Goal: Task Accomplishment & Management: Manage account settings

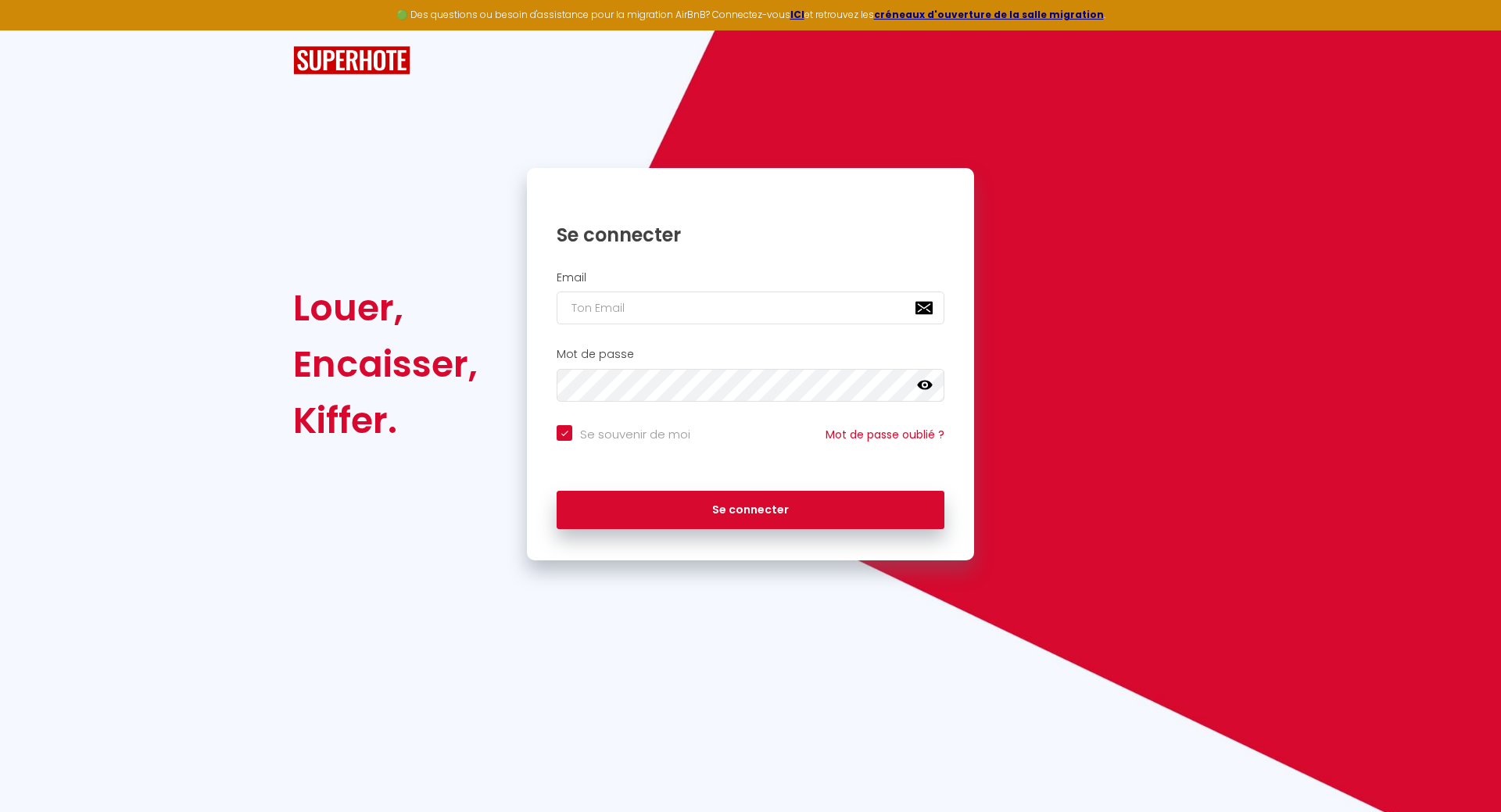
click at [614, 315] on input "email" at bounding box center [751, 308] width 388 height 33
type input "j"
checkbox input "true"
type input "jb"
checkbox input "true"
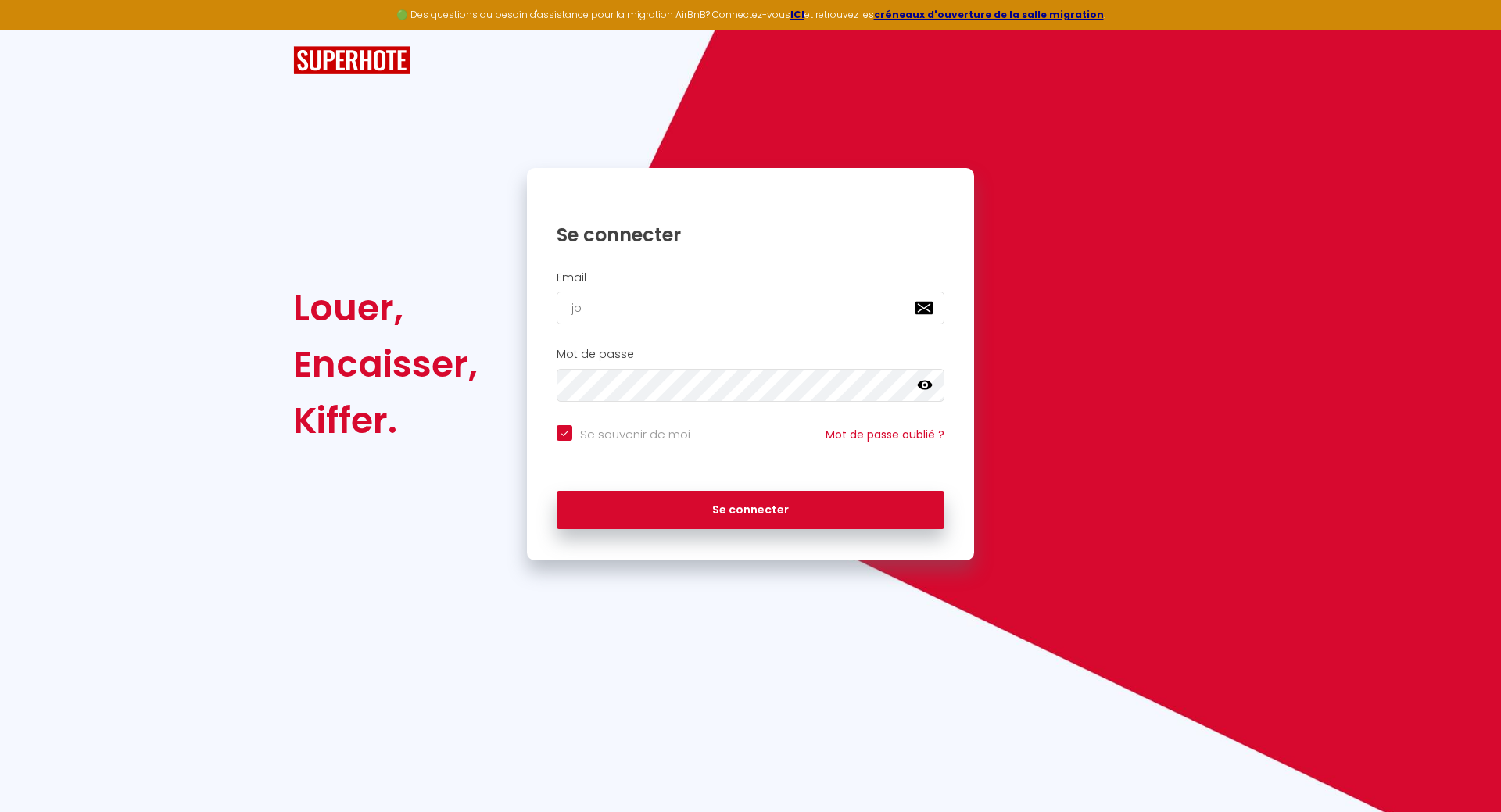
type input "jbi"
checkbox input "true"
type input "jbig"
checkbox input "true"
type input "jbigh"
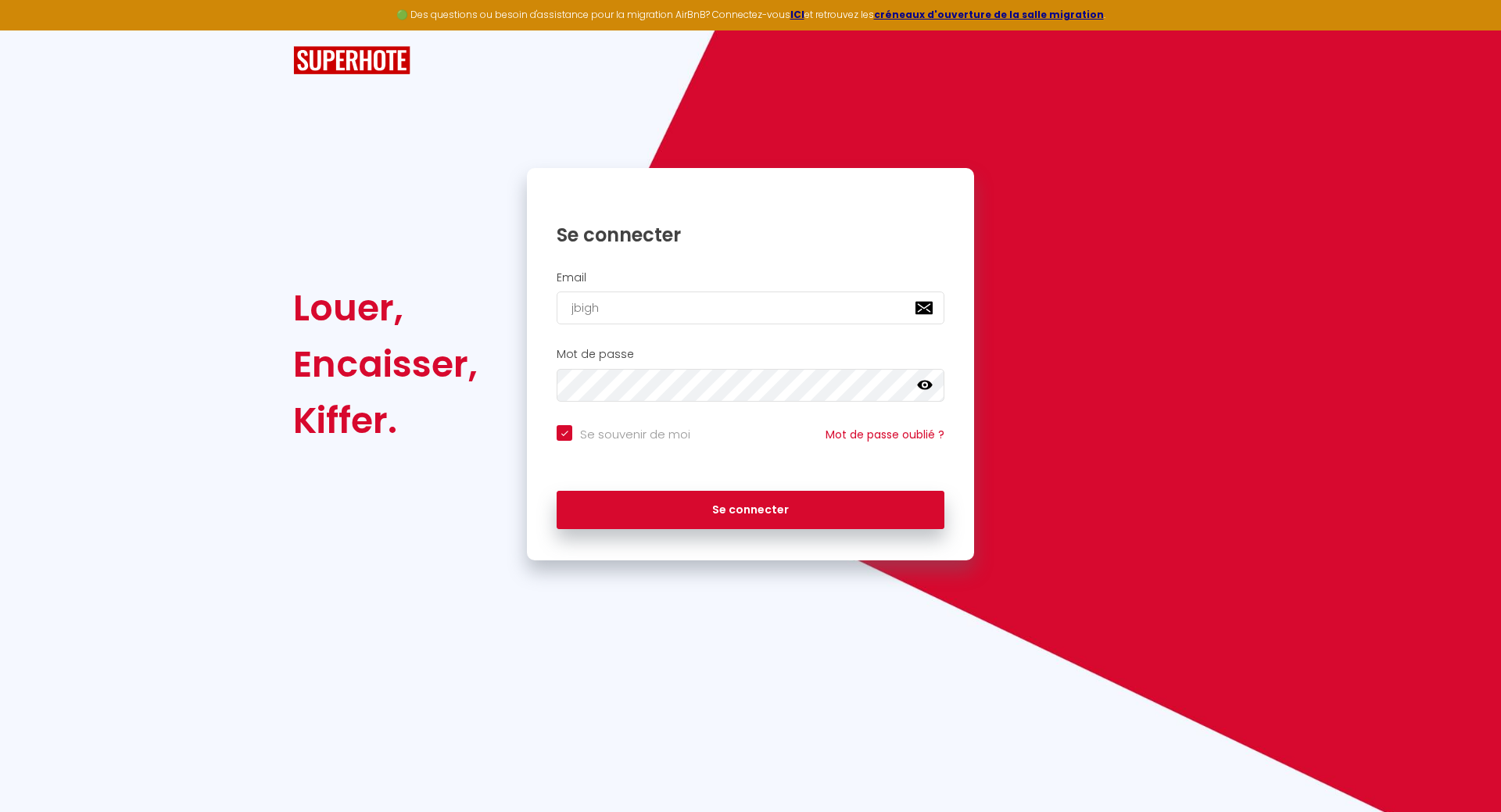
checkbox input "true"
type input "jbighe"
checkbox input "true"
type input "jbighet"
checkbox input "true"
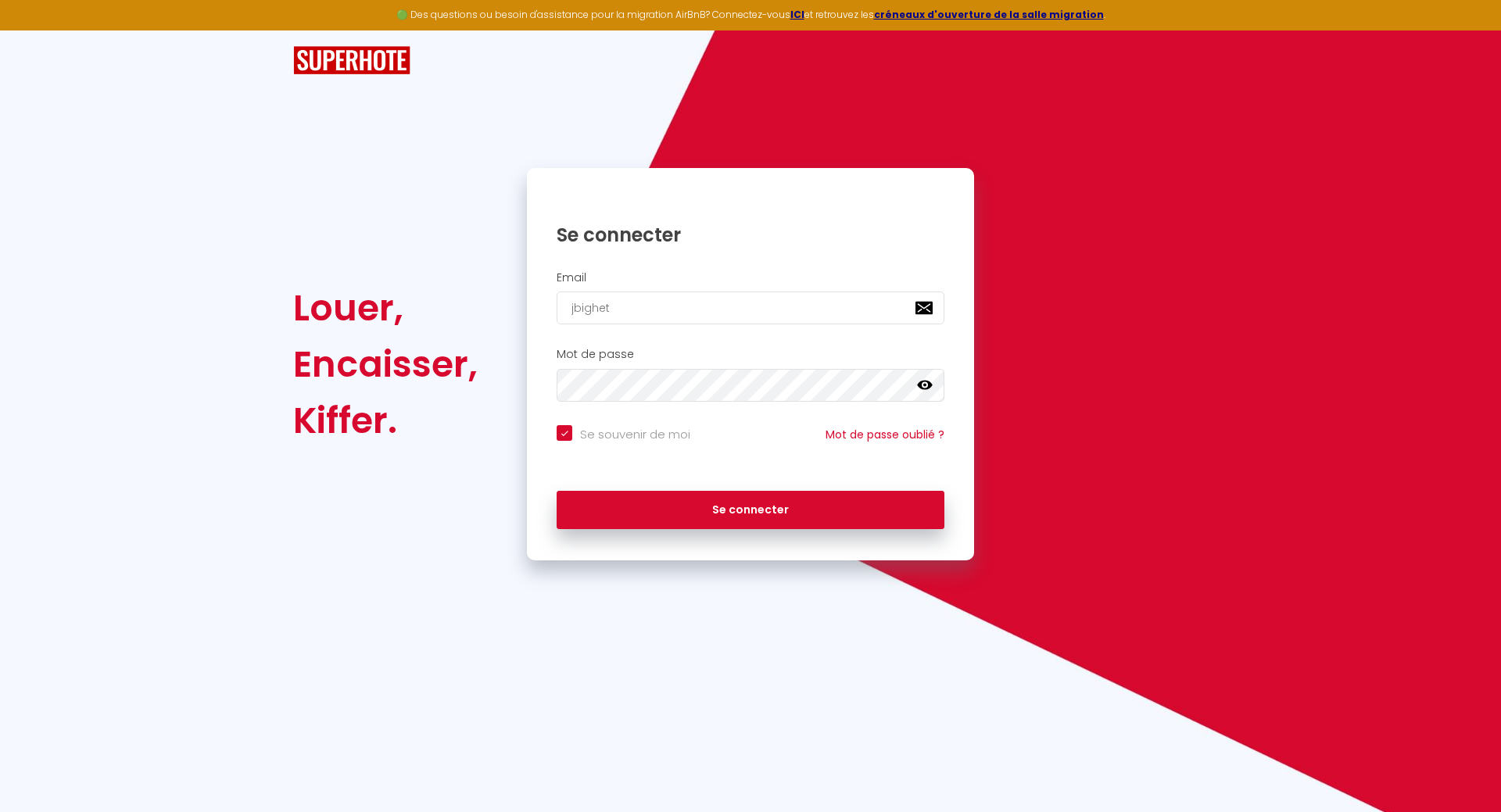
type input "jbighett"
checkbox input "true"
type input "jbighetti"
checkbox input "true"
type input "jbighetti@"
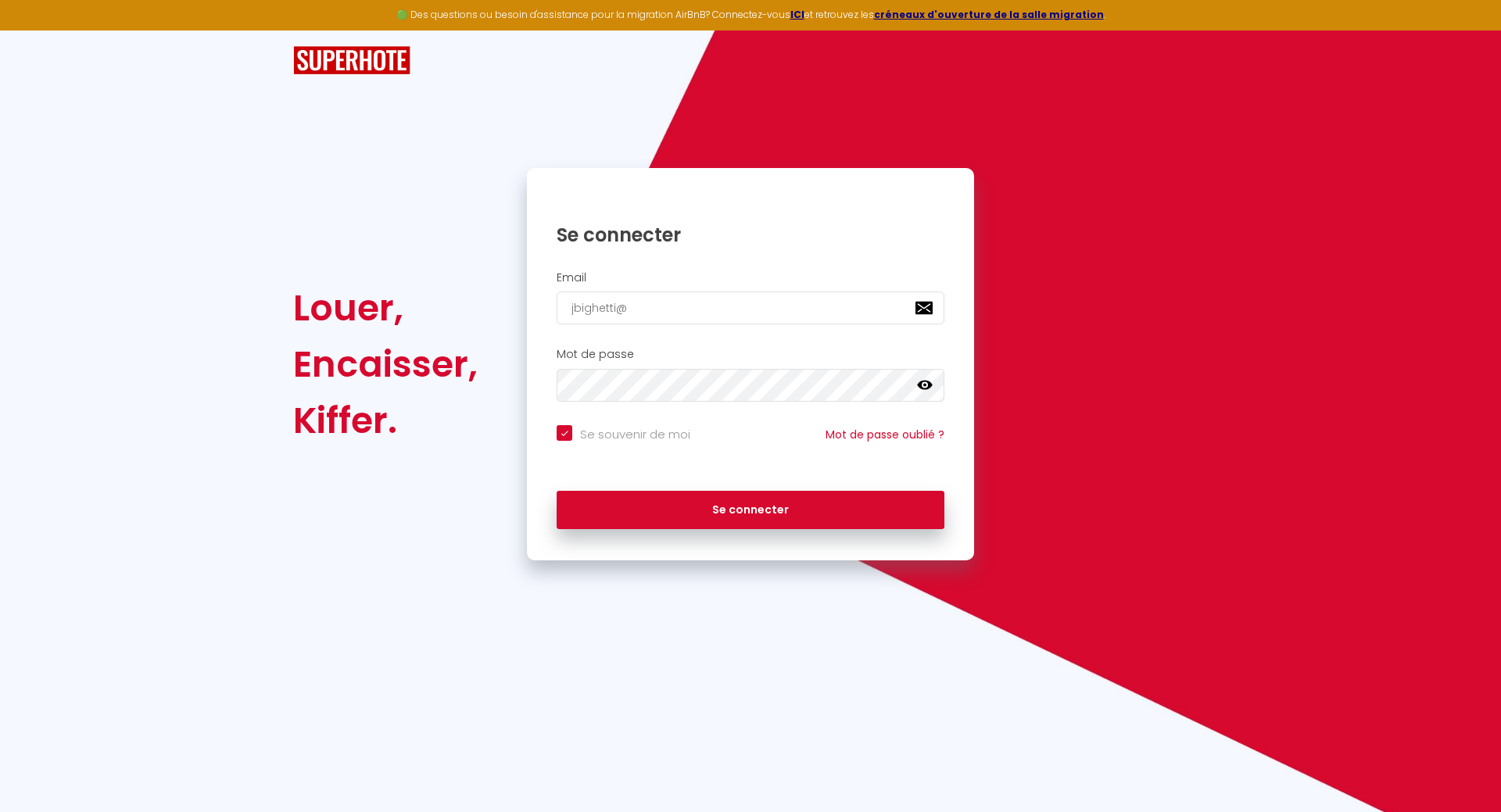
checkbox input "true"
type input "jbighetti@y"
checkbox input "true"
type input "jbighetti@ya"
checkbox input "true"
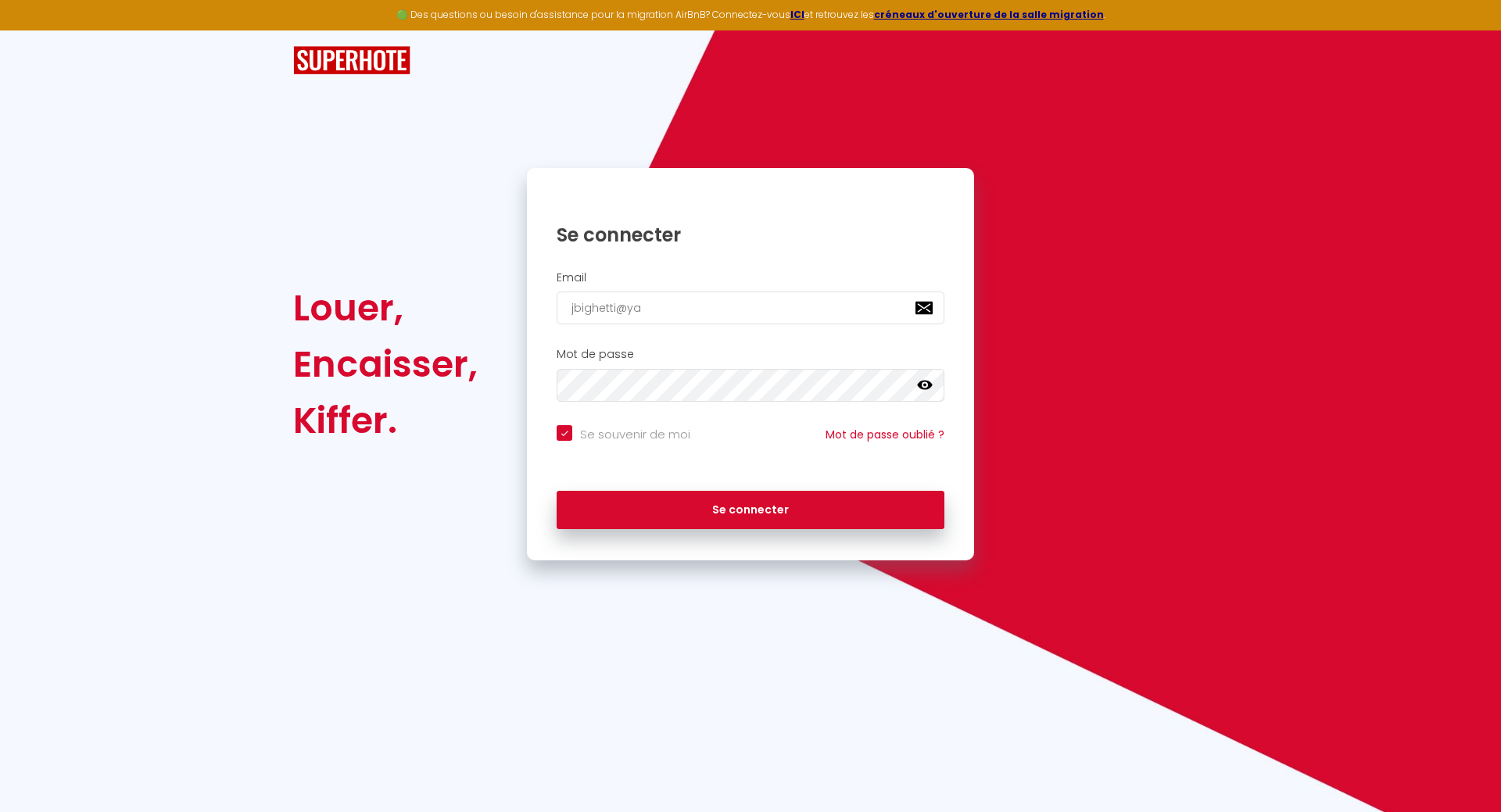
type input "jbighetti@yah"
checkbox input "true"
type input "jbighetti@yahi"
checkbox input "true"
type input "jbighetti@yah"
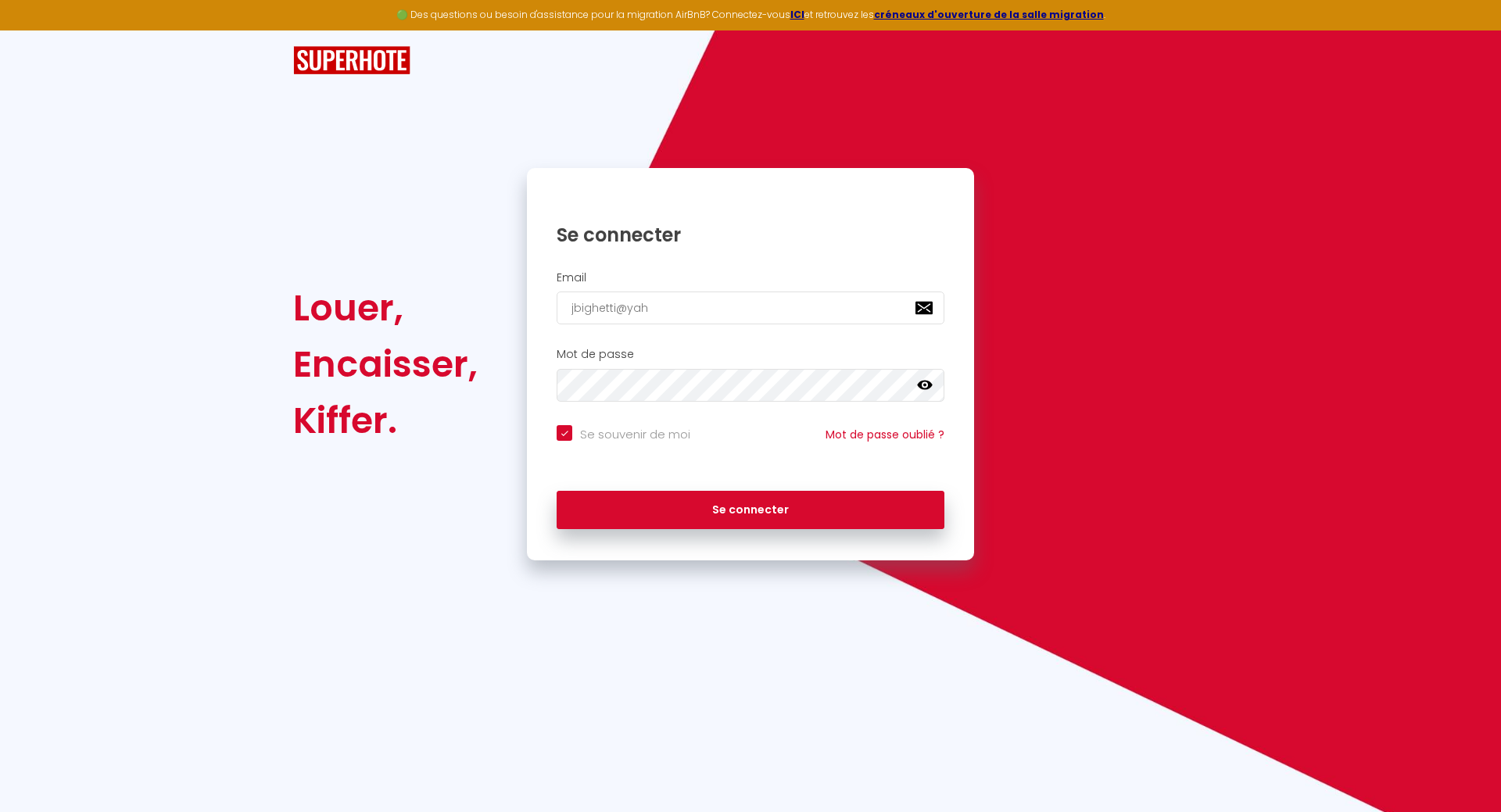
checkbox input "true"
type input "jbighetti@yaho"
checkbox input "true"
type input "[EMAIL_ADDRESS]"
checkbox input "true"
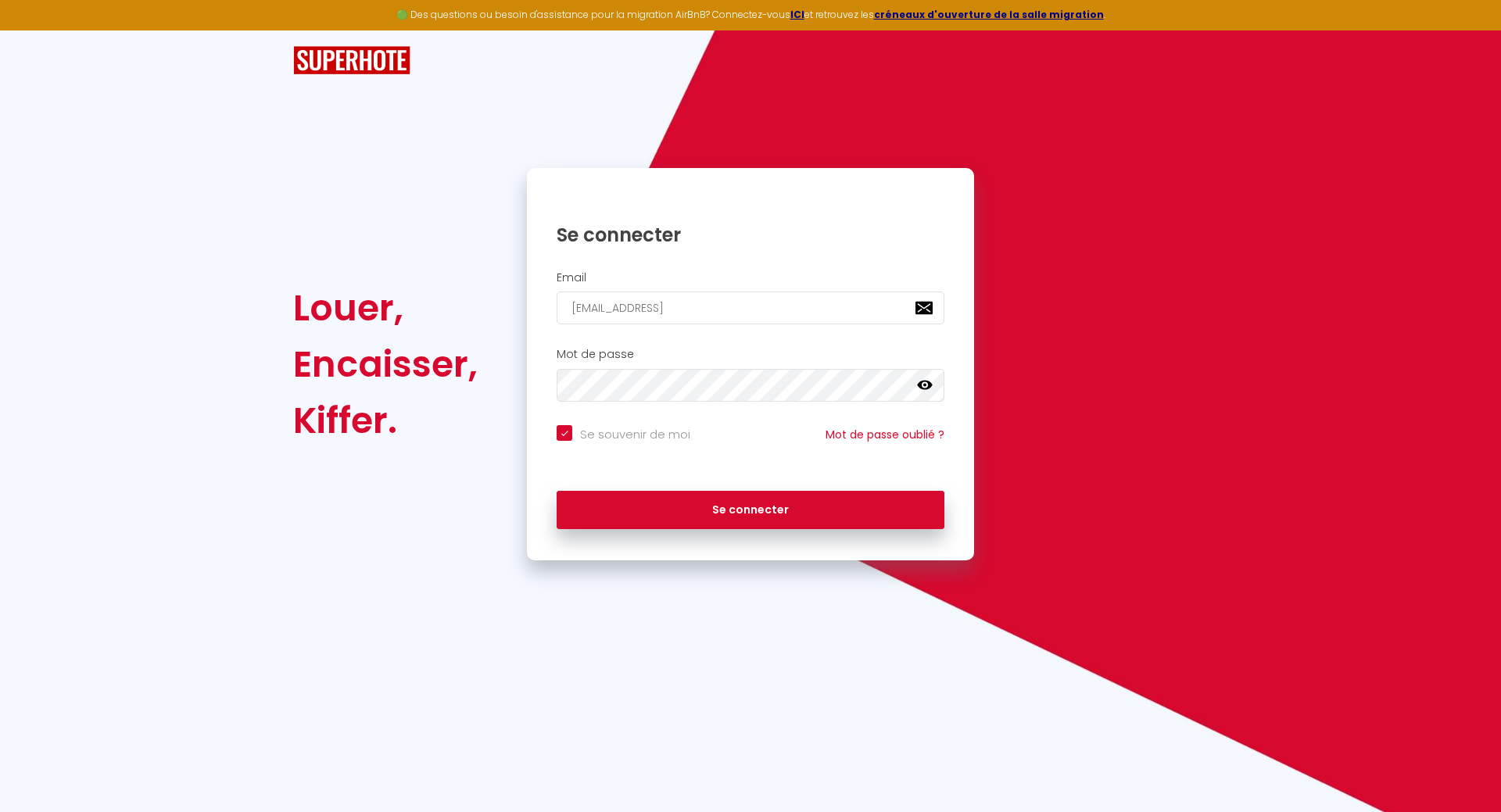
type input "[EMAIL_ADDRESS]."
checkbox input "true"
type input "jbighetti@yahoo.f"
checkbox input "true"
type input "[EMAIL_ADDRESS][DOMAIN_NAME]"
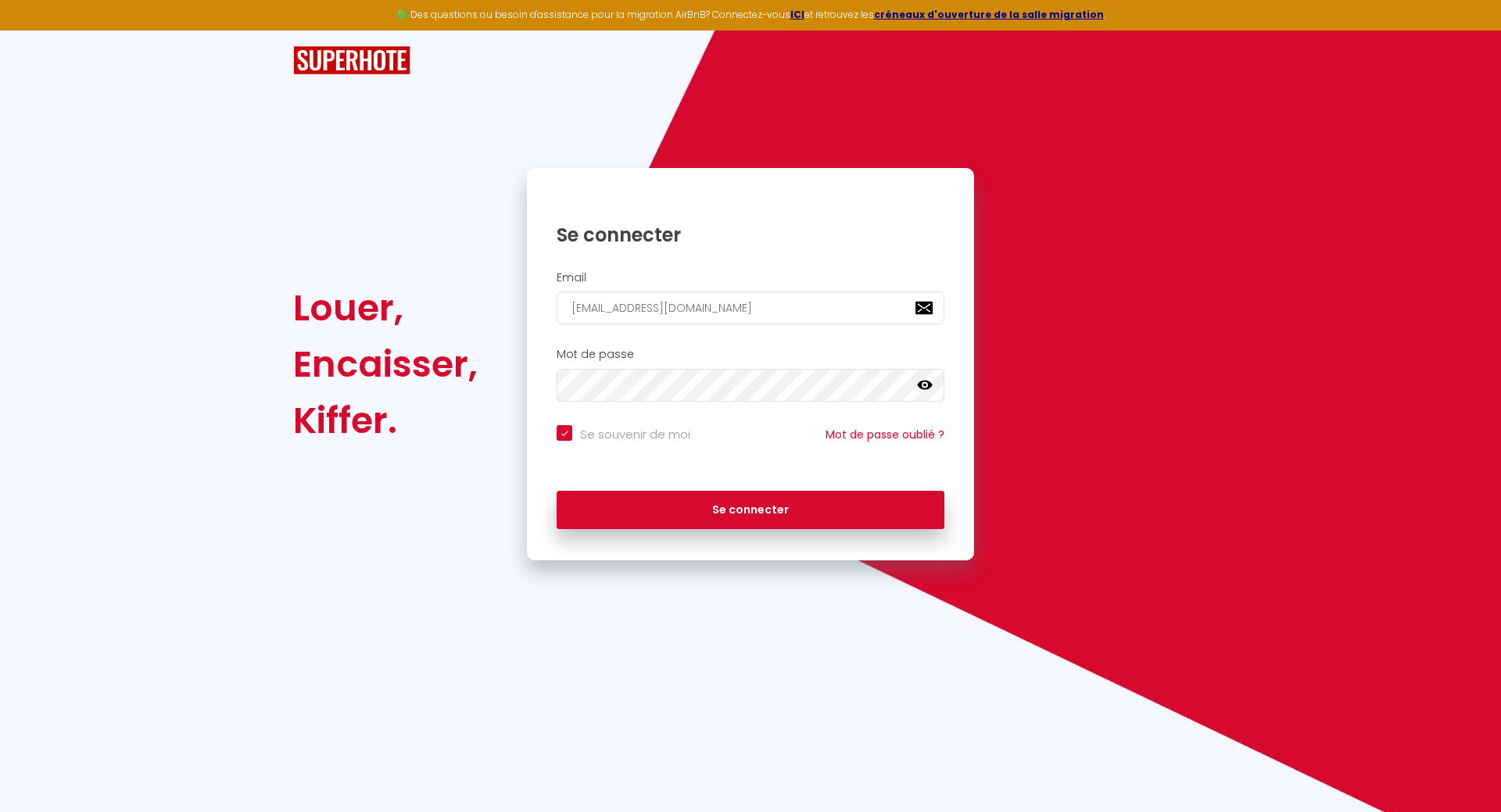
checkbox input "true"
type input "[EMAIL_ADDRESS][DOMAIN_NAME]"
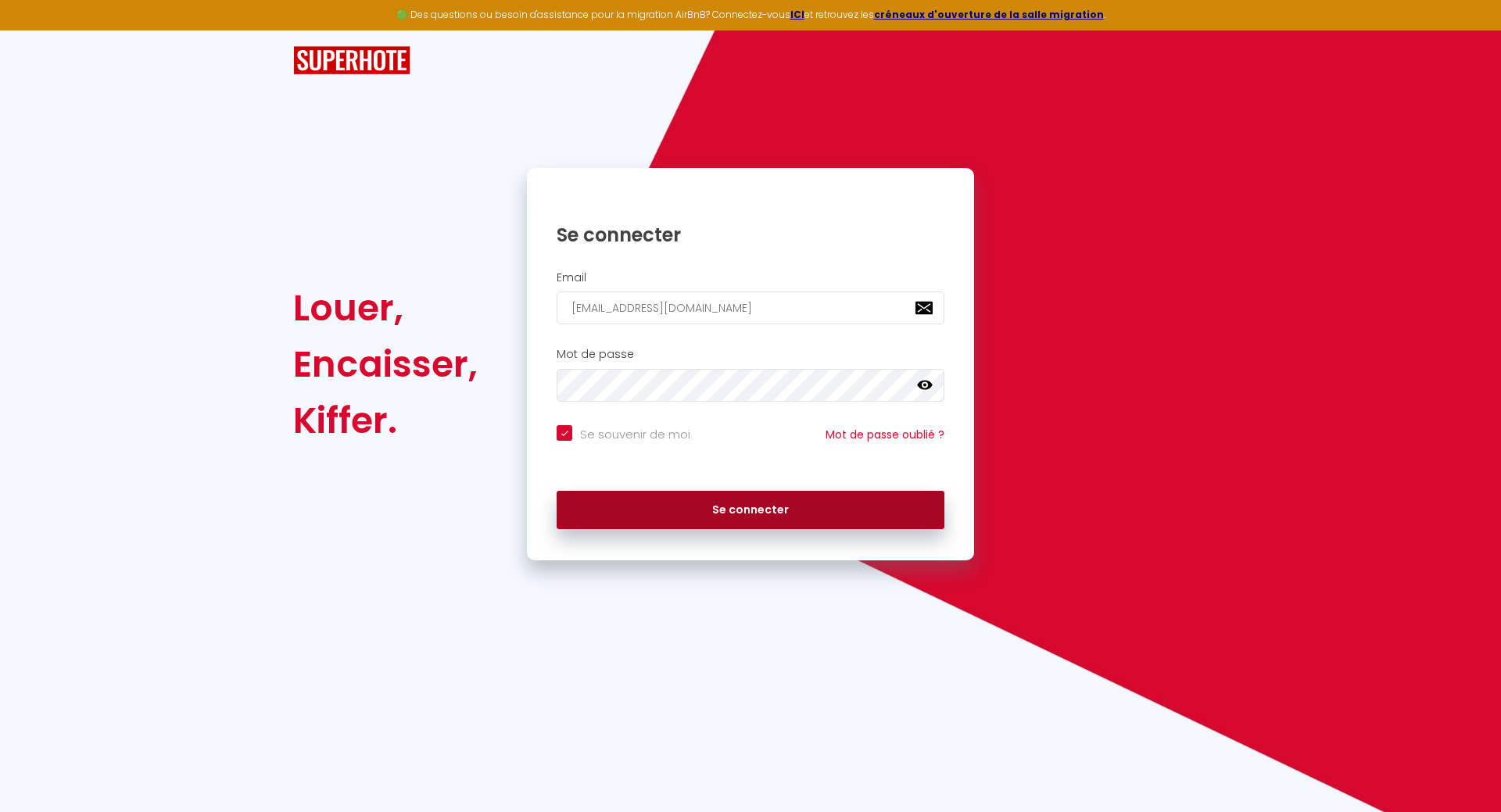
click at [672, 513] on button "Se connecter" at bounding box center [751, 510] width 388 height 39
checkbox input "true"
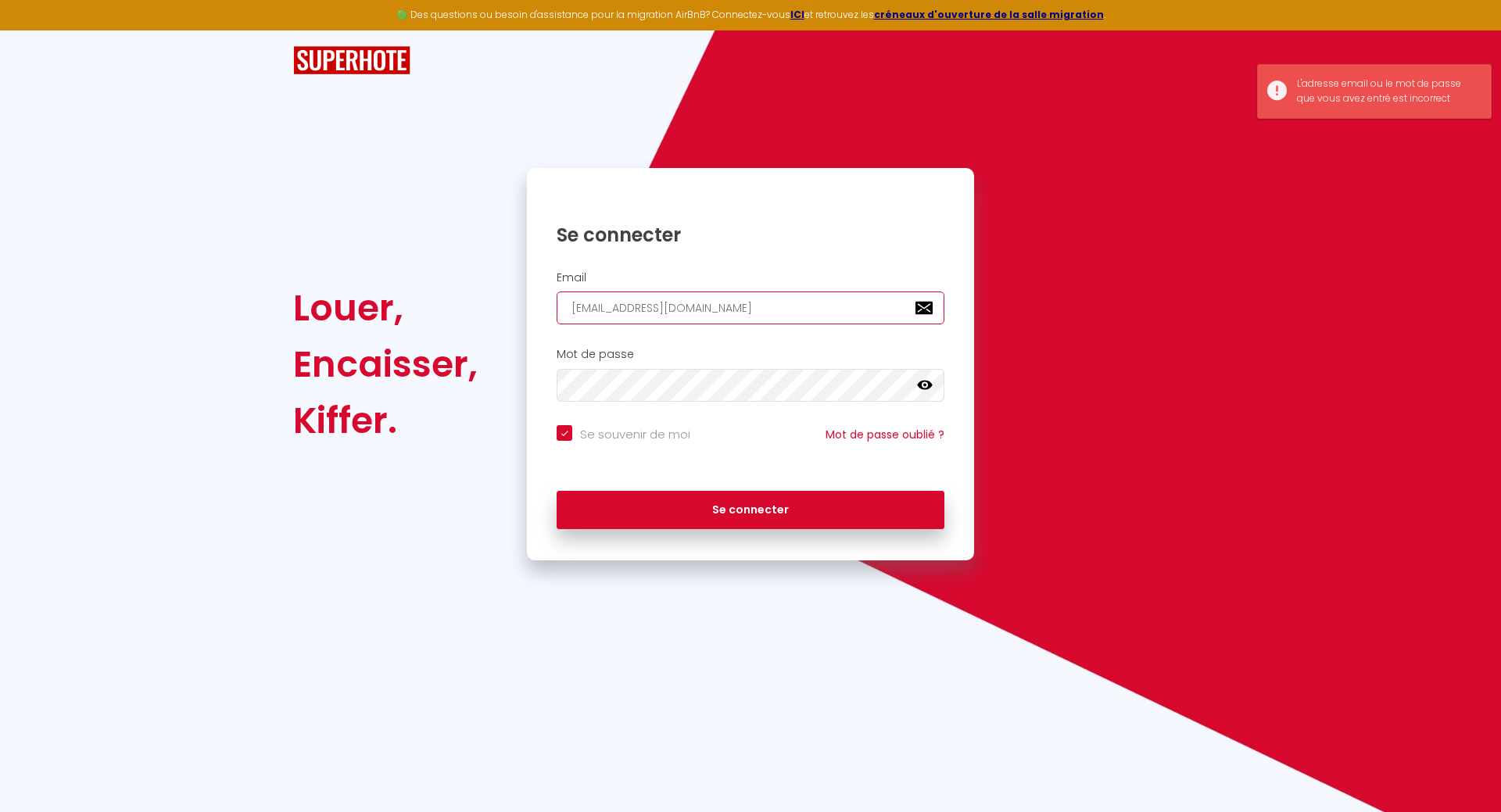
click at [676, 302] on input "[EMAIL_ADDRESS][DOMAIN_NAME]" at bounding box center [751, 308] width 388 height 33
type input "jbighetti@yahoo.f"
checkbox input "true"
type input "[EMAIL_ADDRESS]."
checkbox input "true"
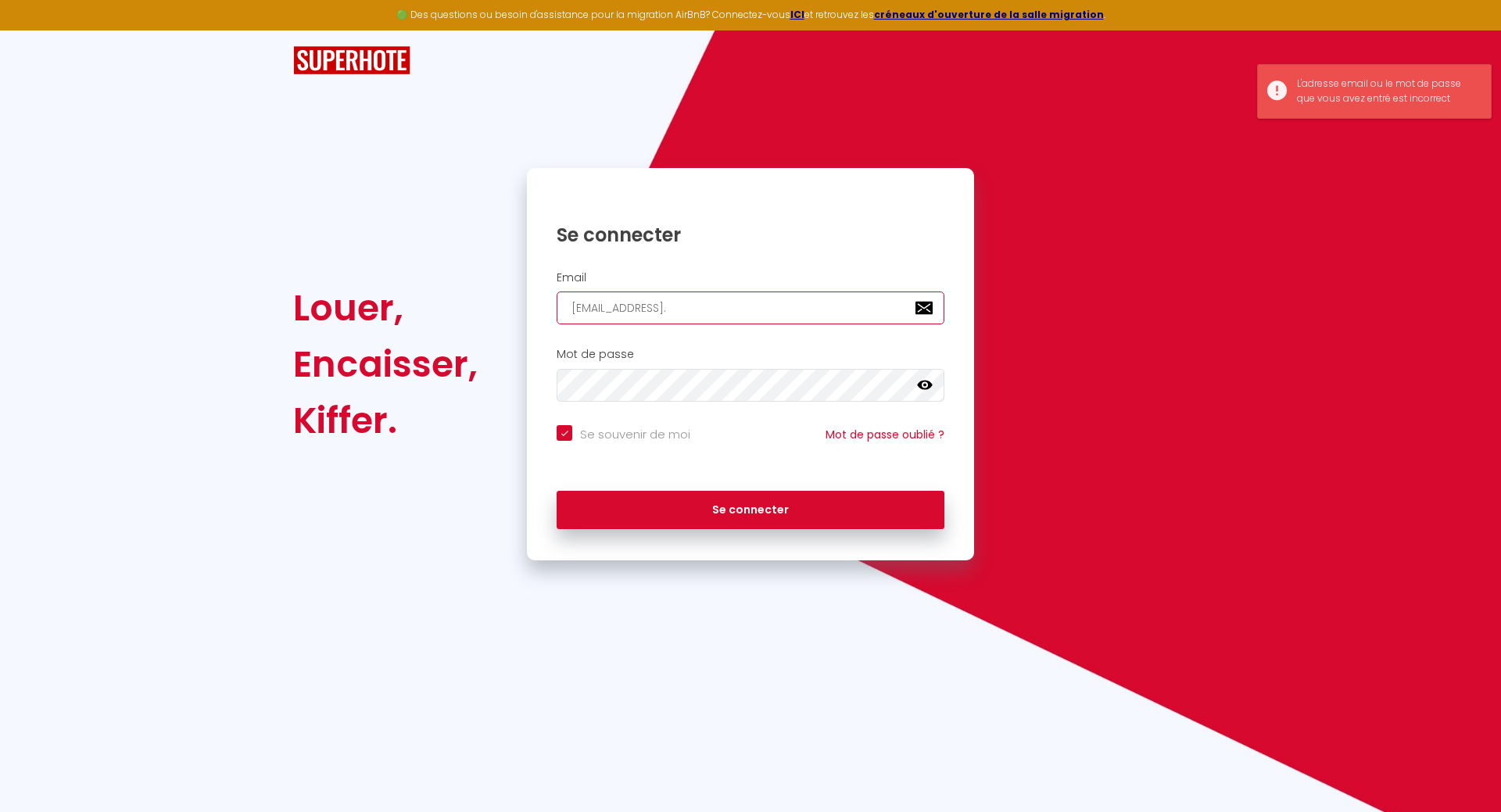
type input "[EMAIL_ADDRESS]"
checkbox input "true"
type input "jbighetti@yaho"
checkbox input "true"
type input "jbighetti@yah"
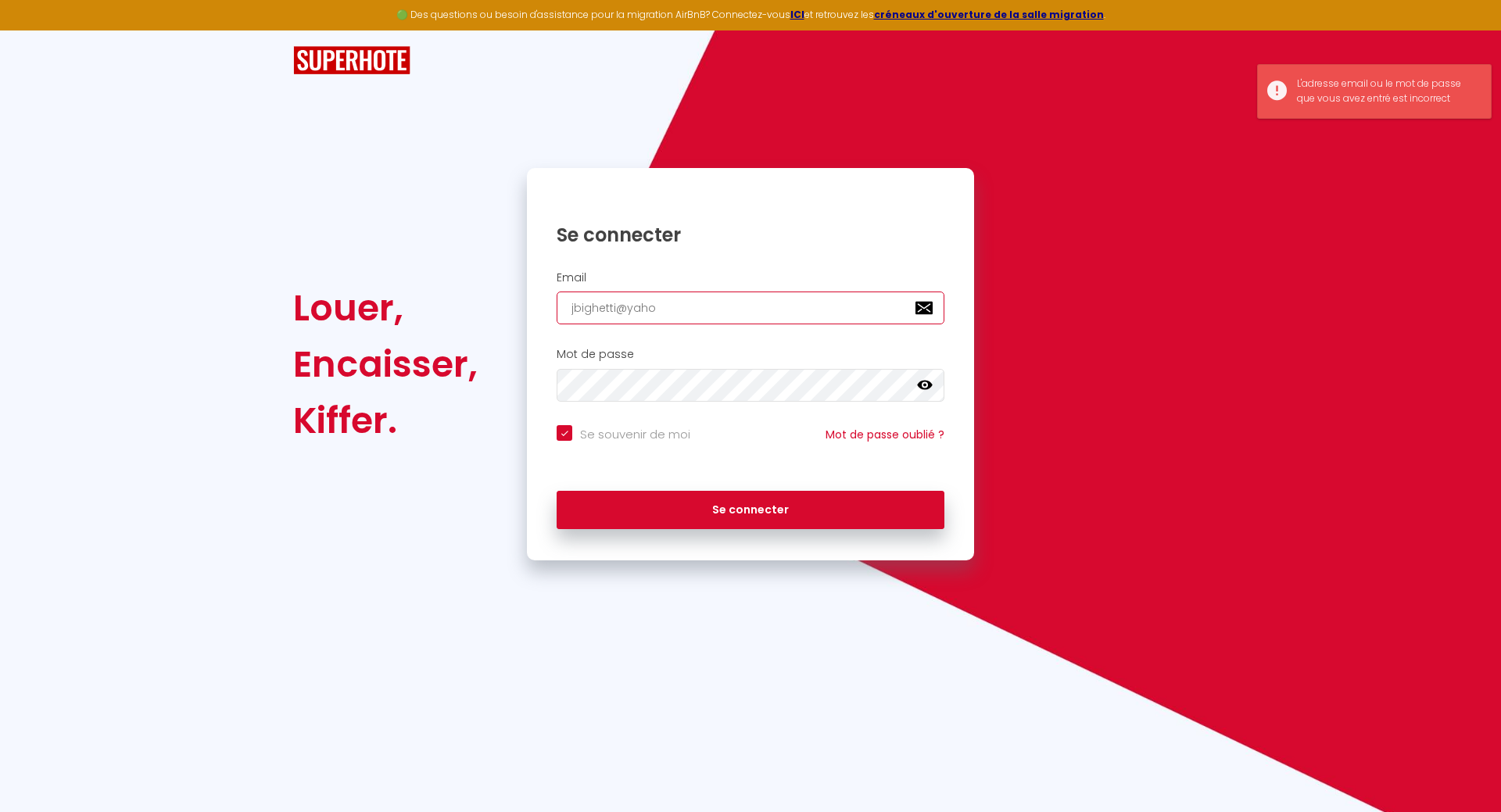
checkbox input "true"
type input "jbighetti@ya"
checkbox input "true"
type input "jbighetti@y"
checkbox input "true"
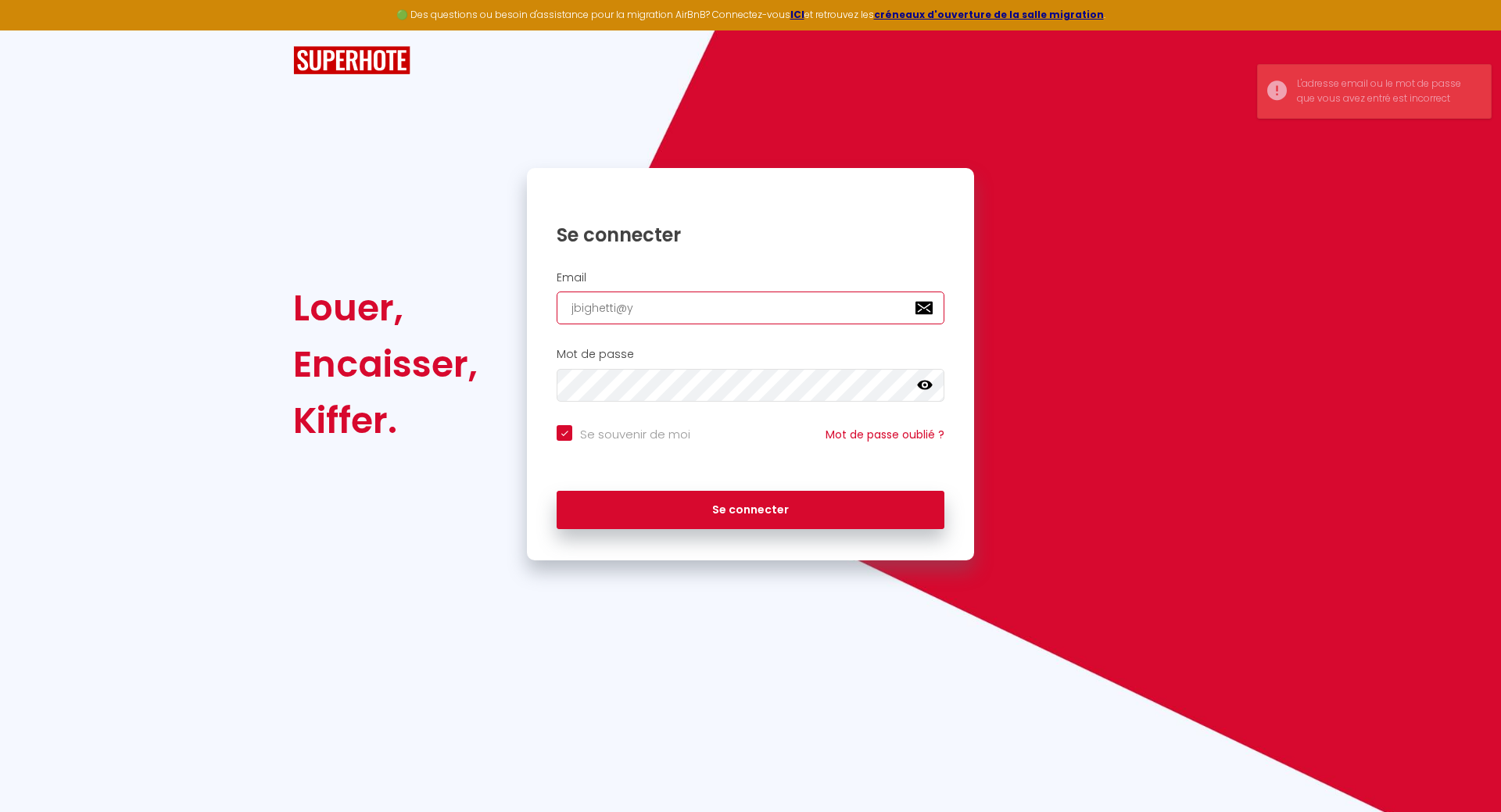
type input "jbighetti@"
checkbox input "true"
type input "jbighetti@g"
checkbox input "true"
type input "jbighetti@gm"
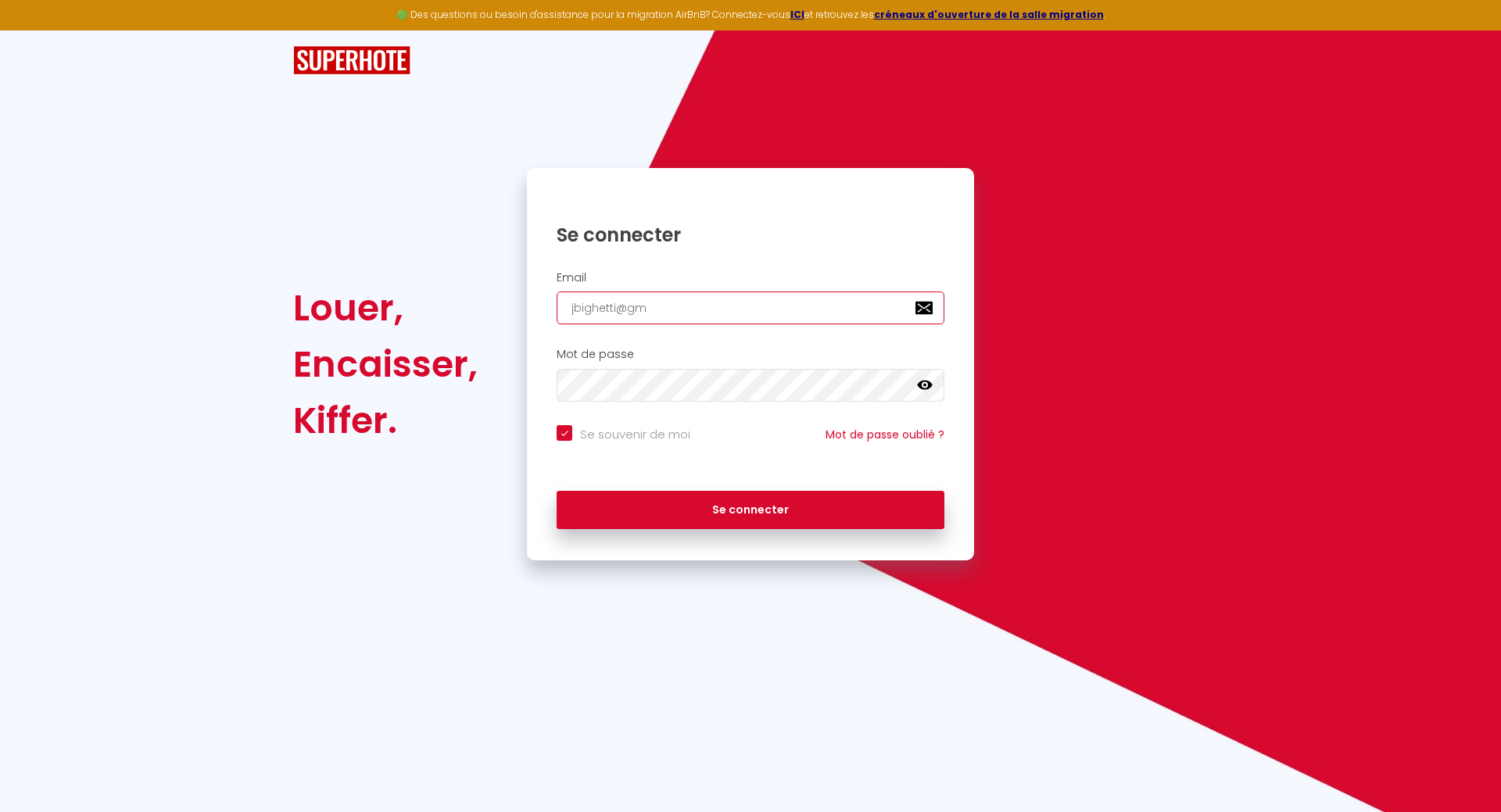
checkbox input "true"
type input "jbighetti@gma"
checkbox input "true"
type input "jbighetti@gmai"
checkbox input "true"
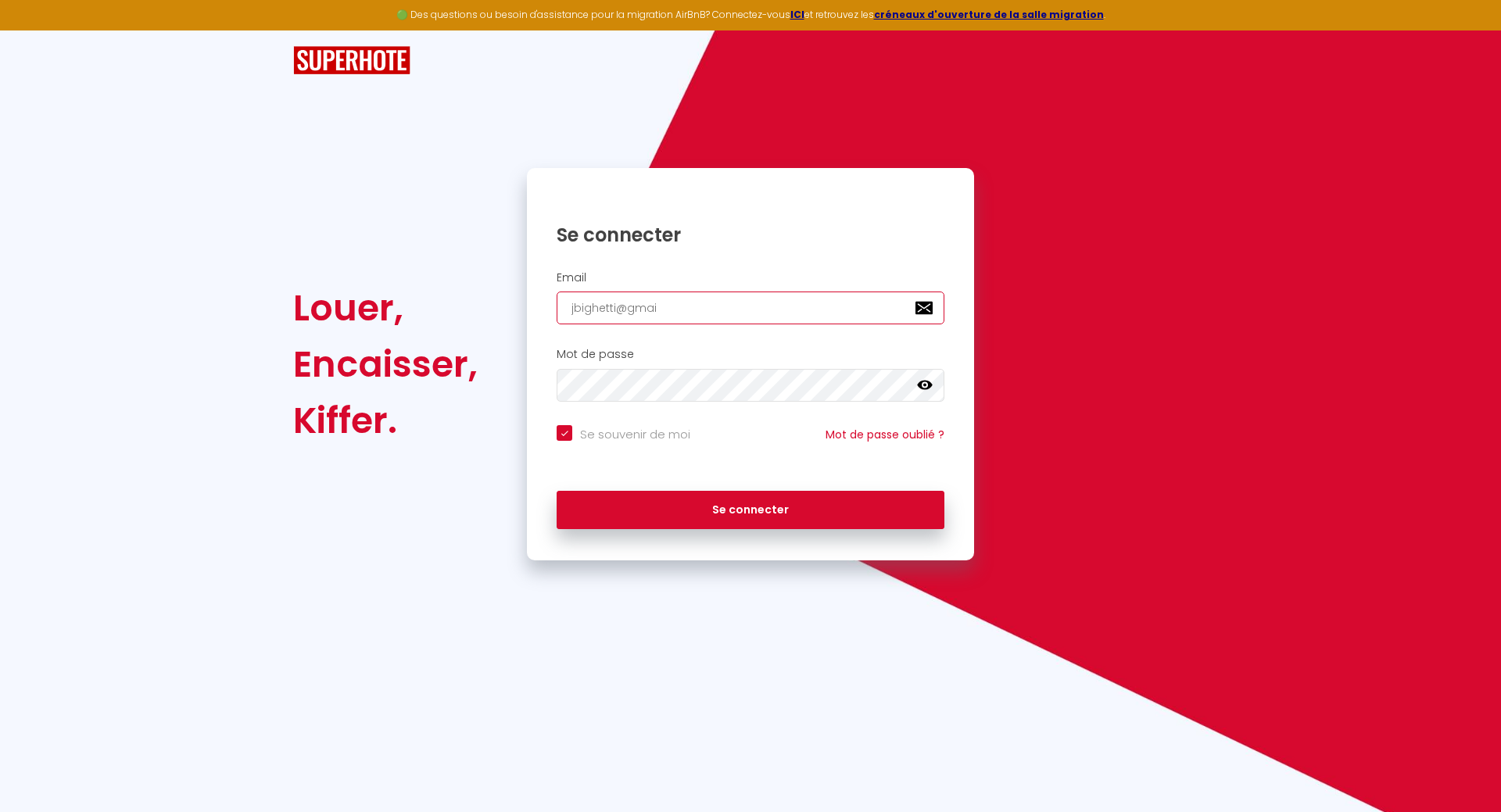
type input "[EMAIL_ADDRESS]"
checkbox input "true"
type input "[EMAIL_ADDRESS]."
checkbox input "true"
type input "jbighetti@gmail.c"
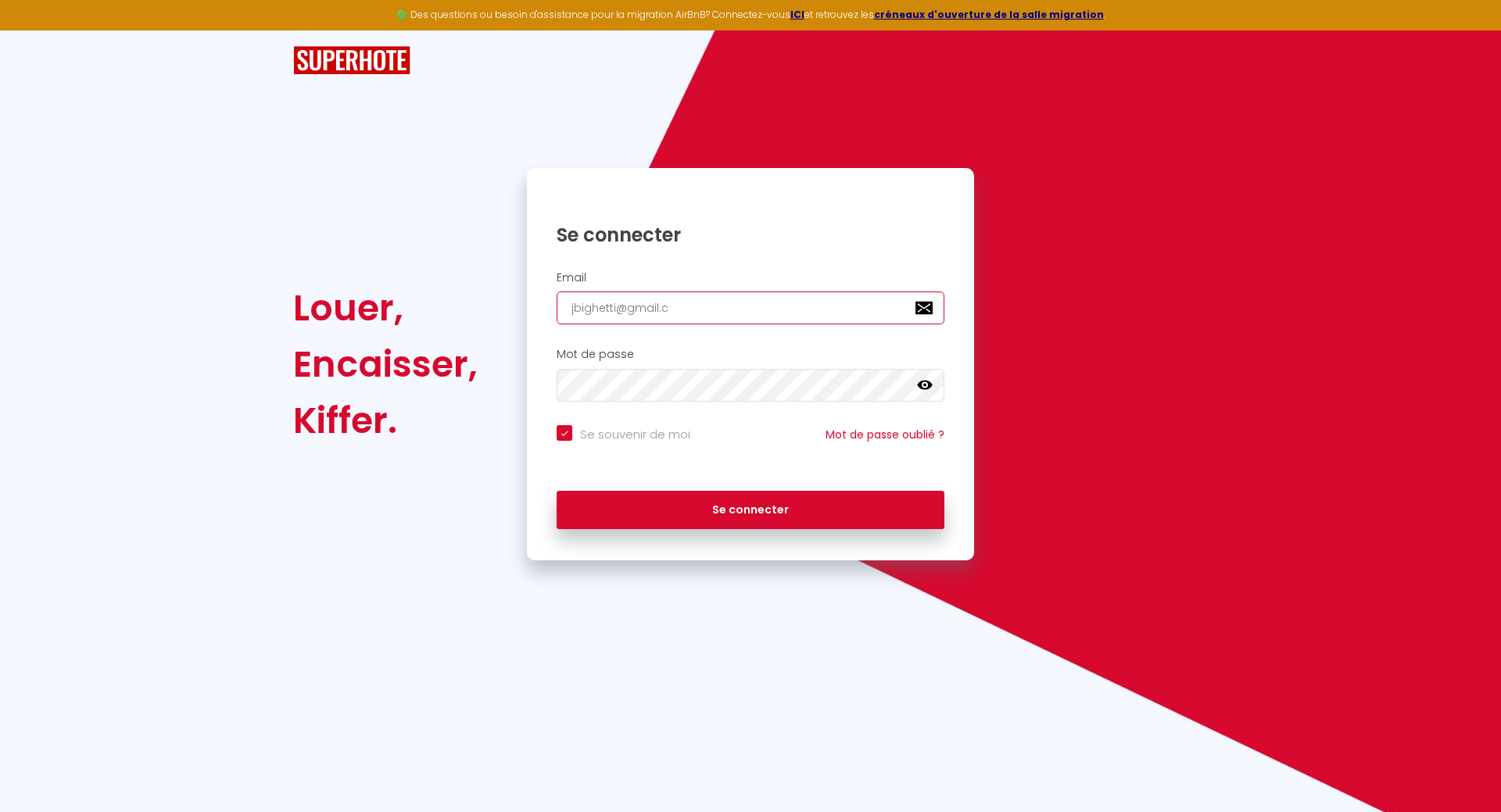
checkbox input "true"
type input "[EMAIL_ADDRESS][DOMAIN_NAME]"
checkbox input "true"
type input "[EMAIL_ADDRESS][DOMAIN_NAME]"
checkbox input "true"
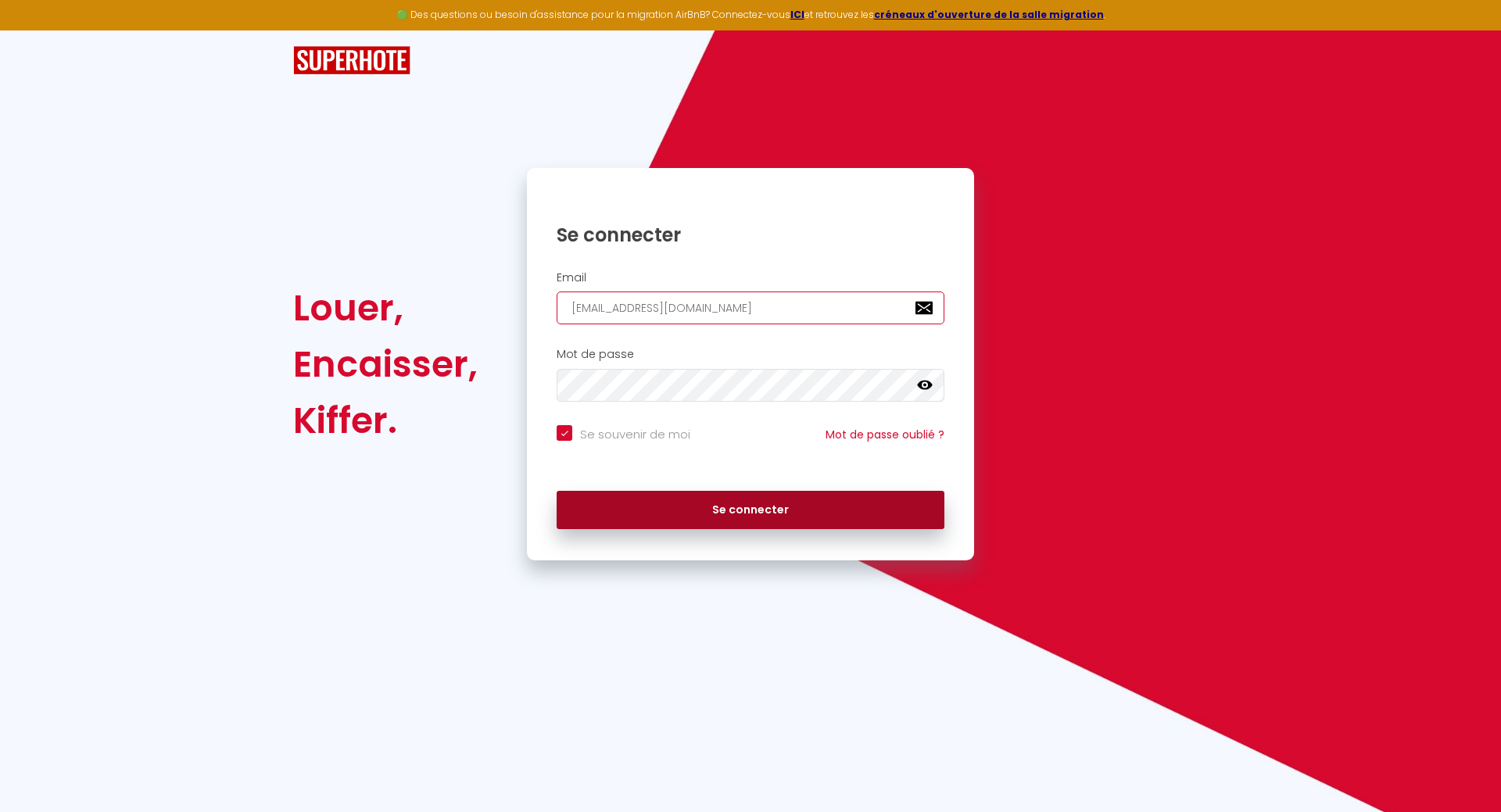
type input "[EMAIL_ADDRESS][DOMAIN_NAME]"
click at [766, 508] on button "Se connecter" at bounding box center [751, 510] width 388 height 39
checkbox input "true"
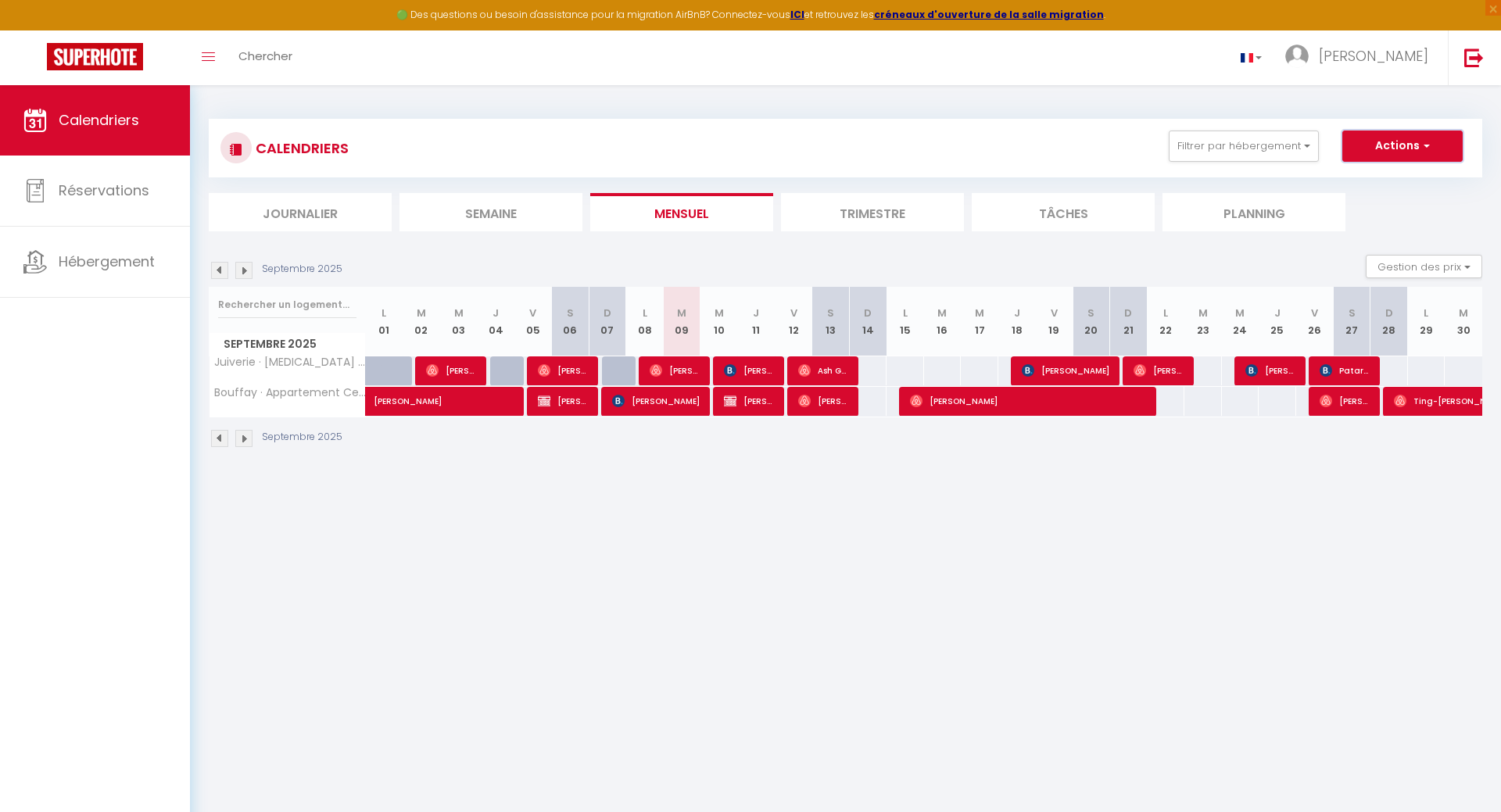
click at [1433, 144] on button "Actions" at bounding box center [1403, 146] width 121 height 31
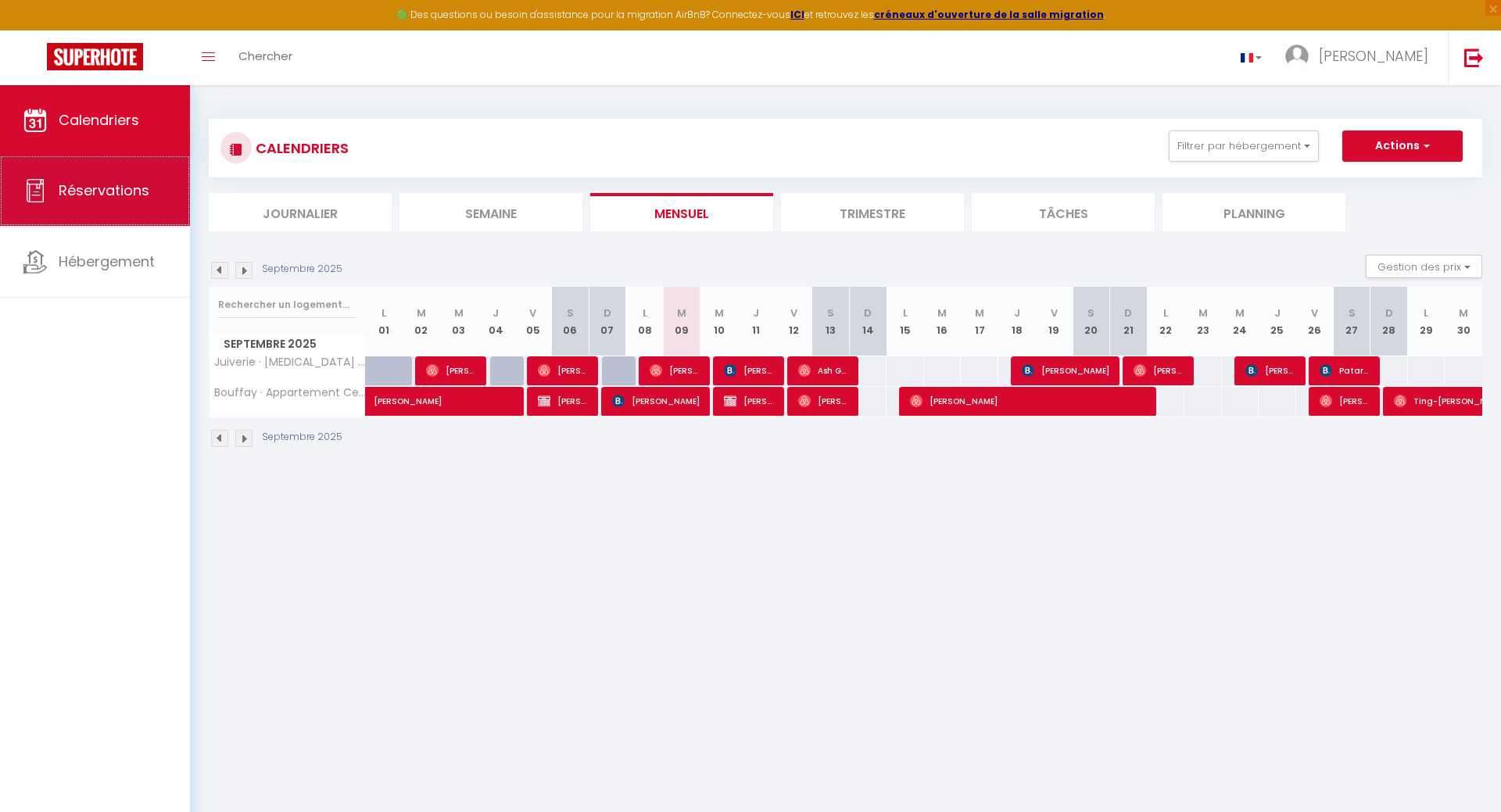
click at [71, 197] on span "Réservations" at bounding box center [103, 190] width 91 height 19
select select "not_cancelled"
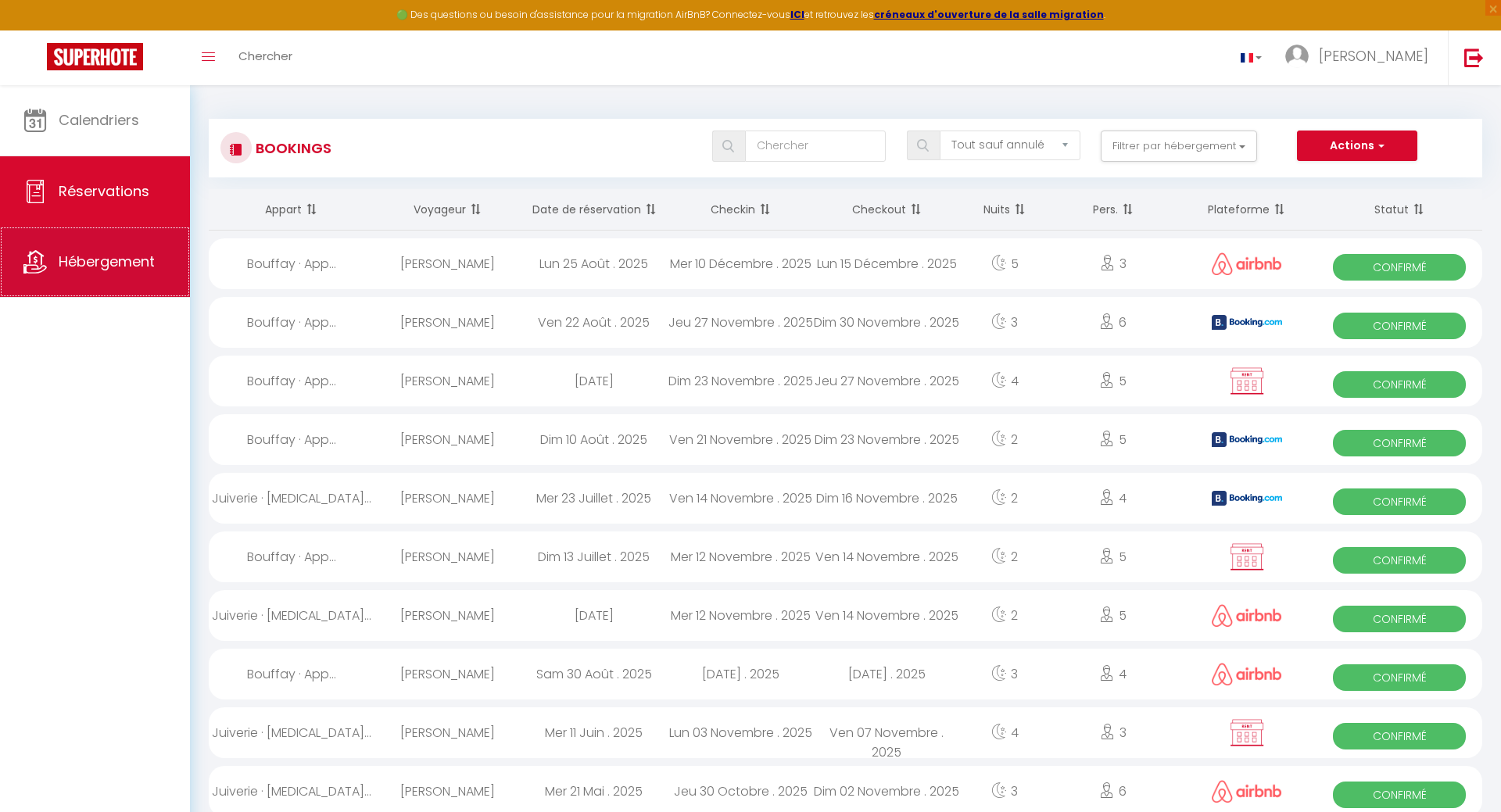
click at [94, 275] on link "Hébergement" at bounding box center [94, 262] width 190 height 70
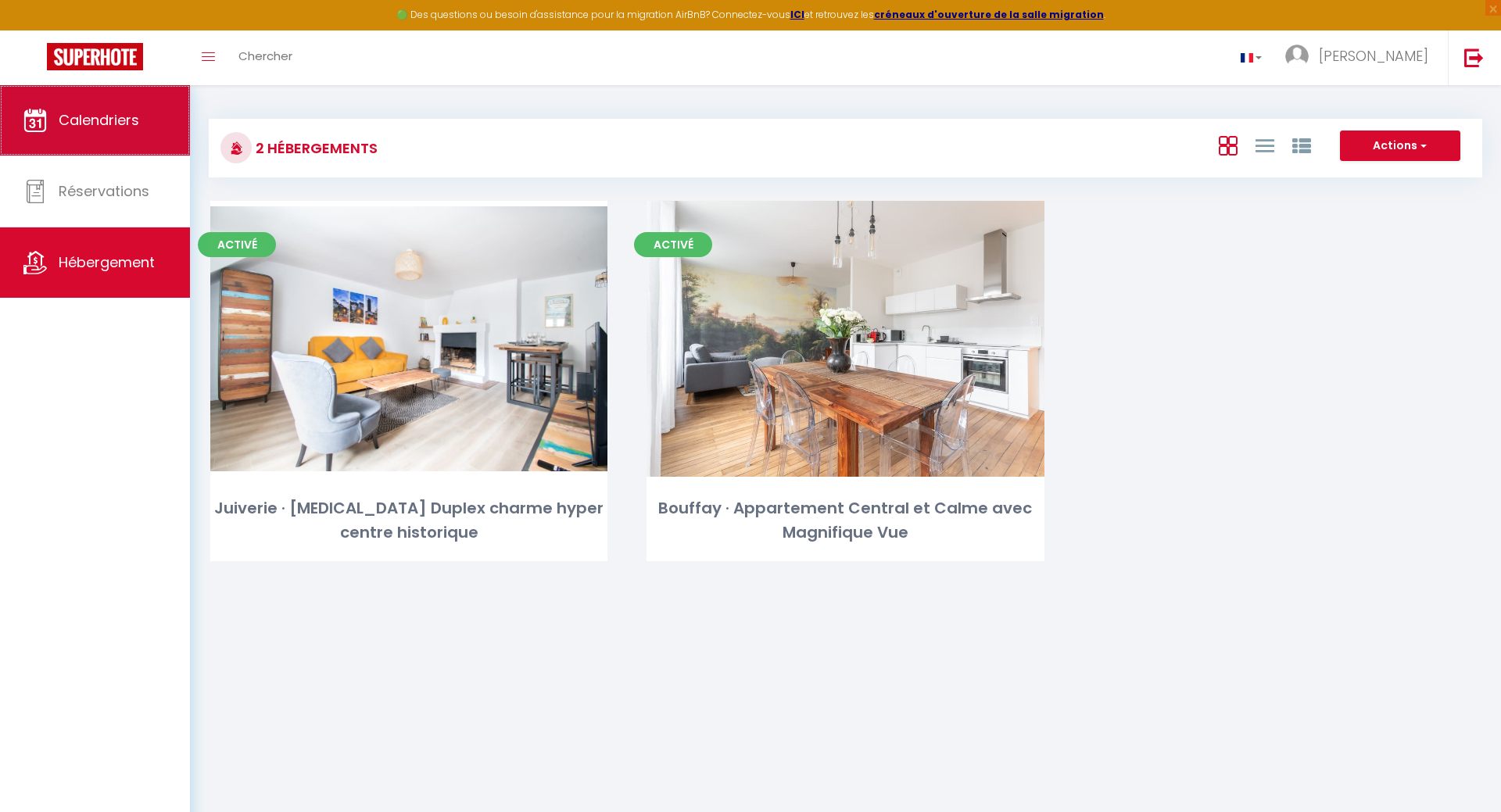
click at [100, 133] on link "Calendriers" at bounding box center [94, 121] width 190 height 70
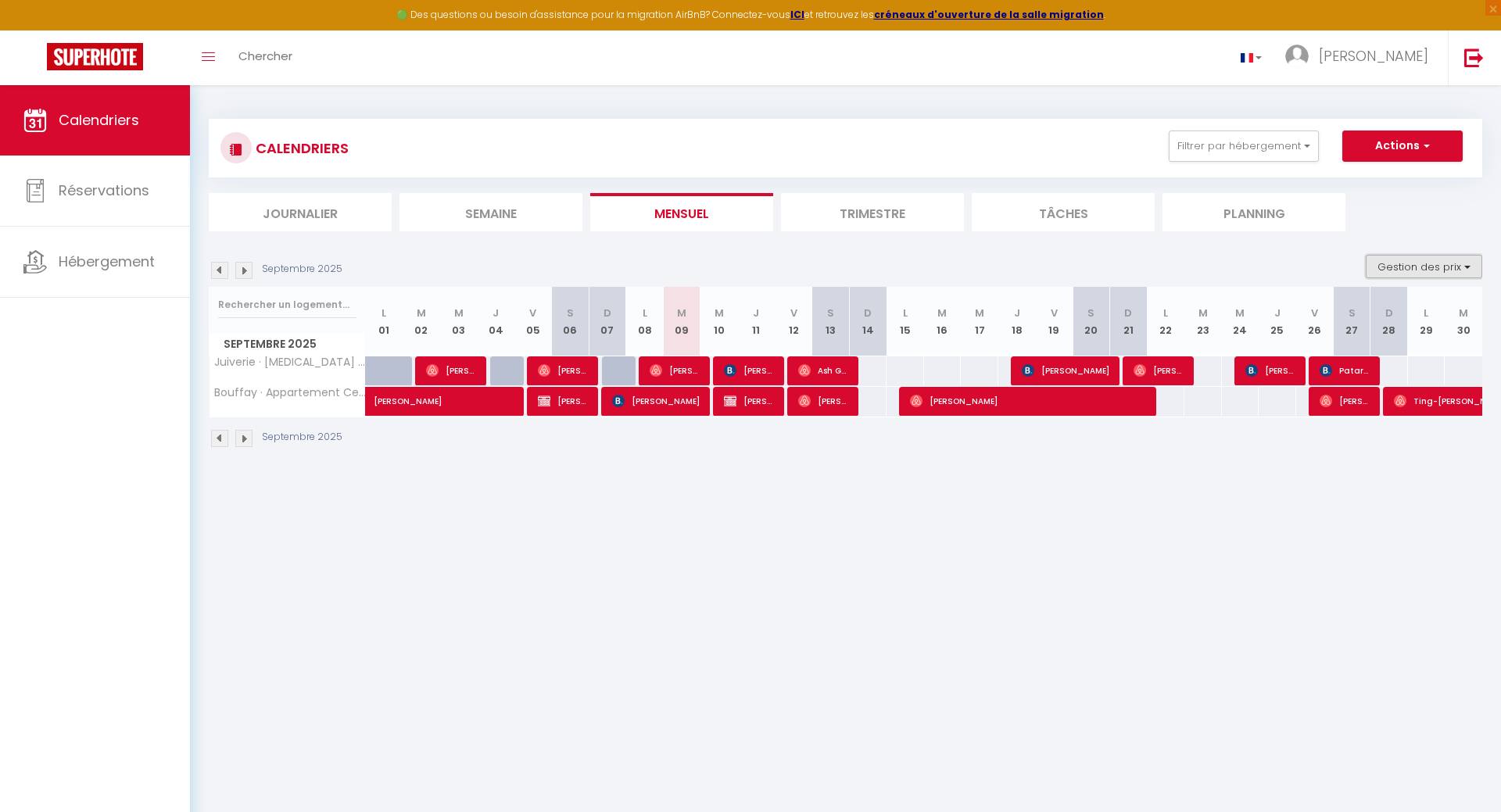
click at [1474, 268] on button "Gestion des prix" at bounding box center [1425, 267] width 117 height 23
click at [1357, 323] on label "Nb Nuits minimum" at bounding box center [1411, 316] width 109 height 18
click at [1347, 323] on input "Nb Nuits minimum" at bounding box center [1411, 315] width 141 height 16
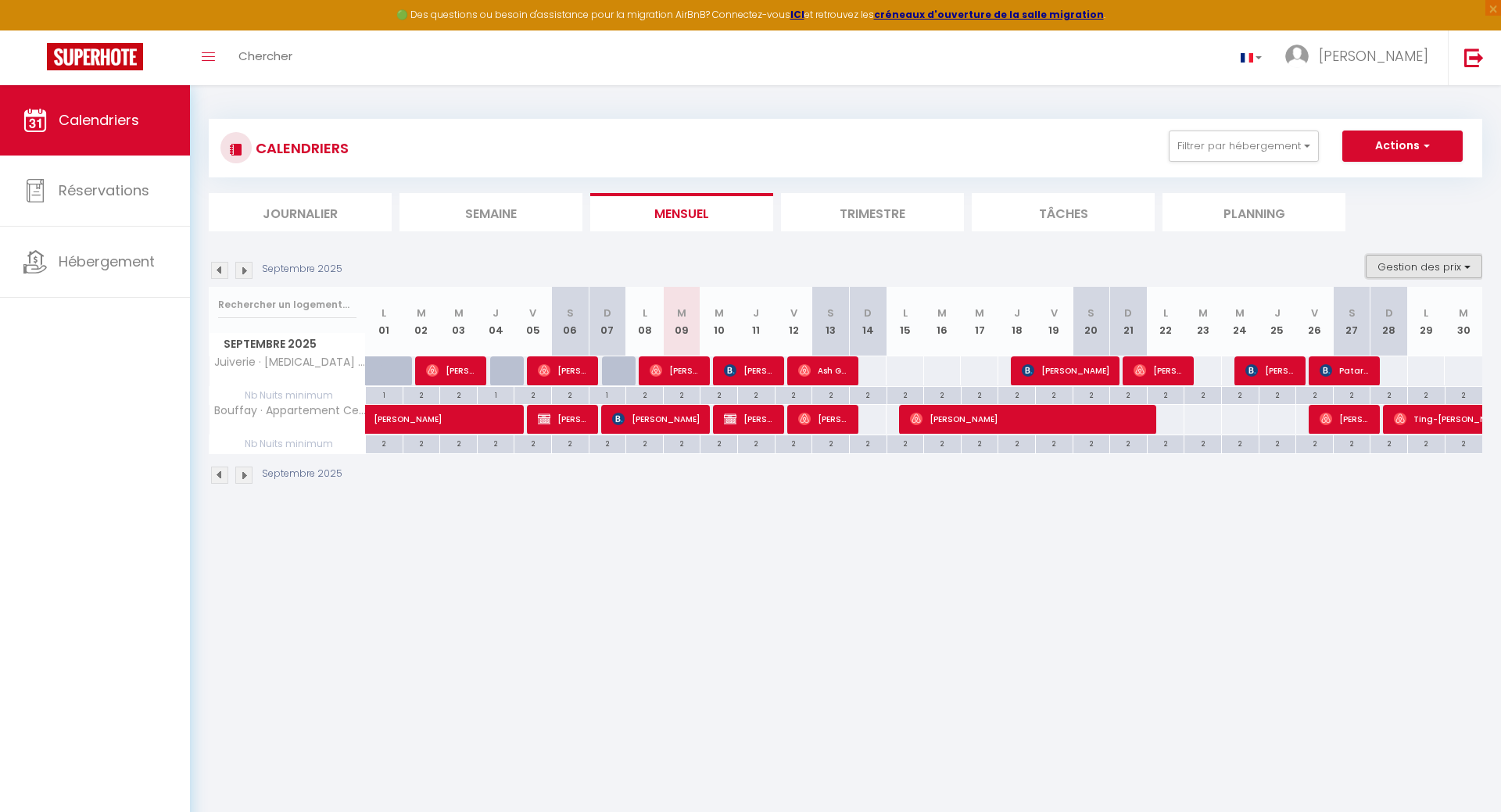
click at [1473, 269] on button "Gestion des prix" at bounding box center [1425, 267] width 117 height 23
click at [1346, 312] on input "Nb Nuits minimum" at bounding box center [1411, 315] width 141 height 16
checkbox input "false"
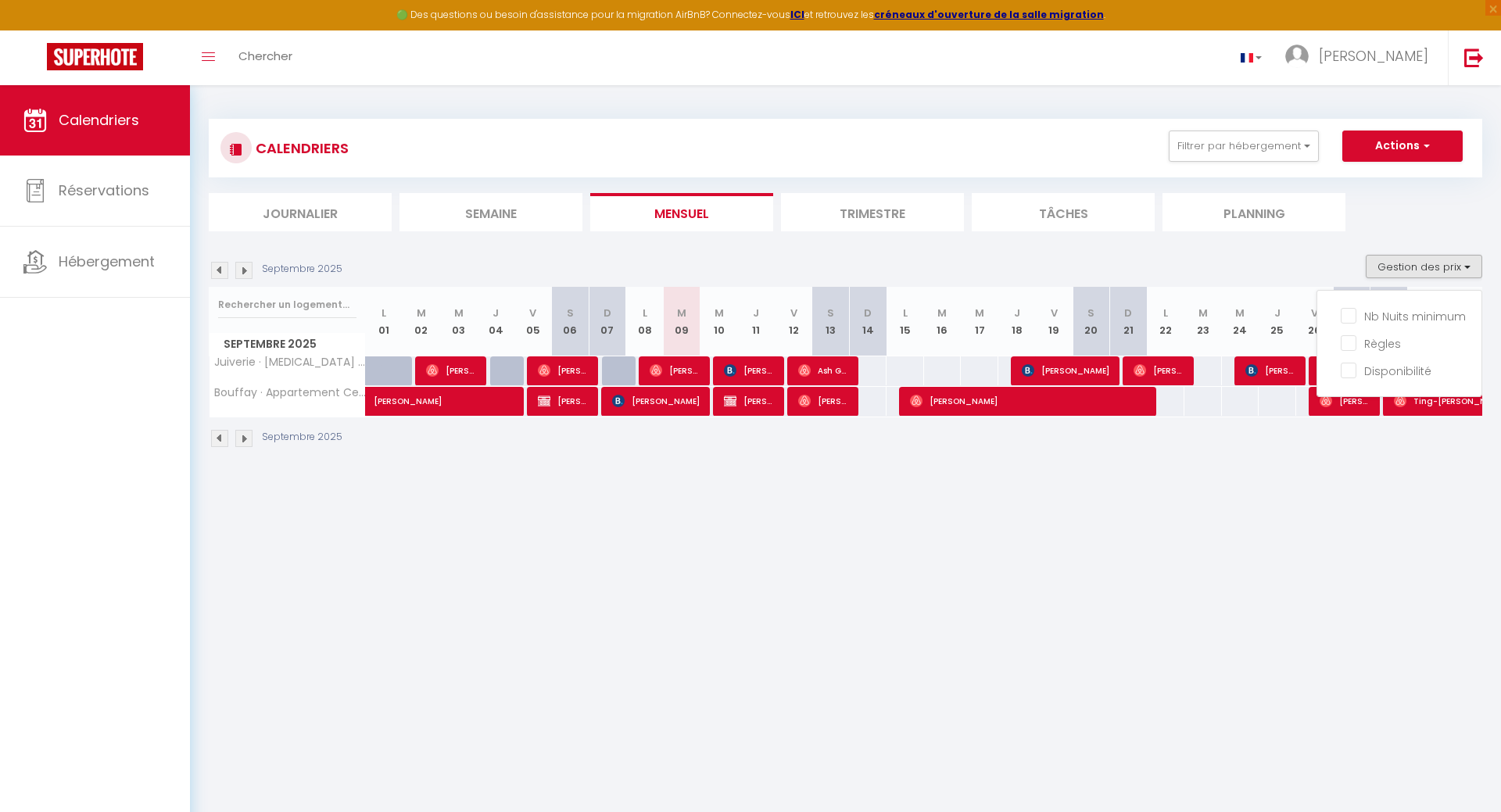
click at [916, 365] on div "95" at bounding box center [905, 371] width 38 height 29
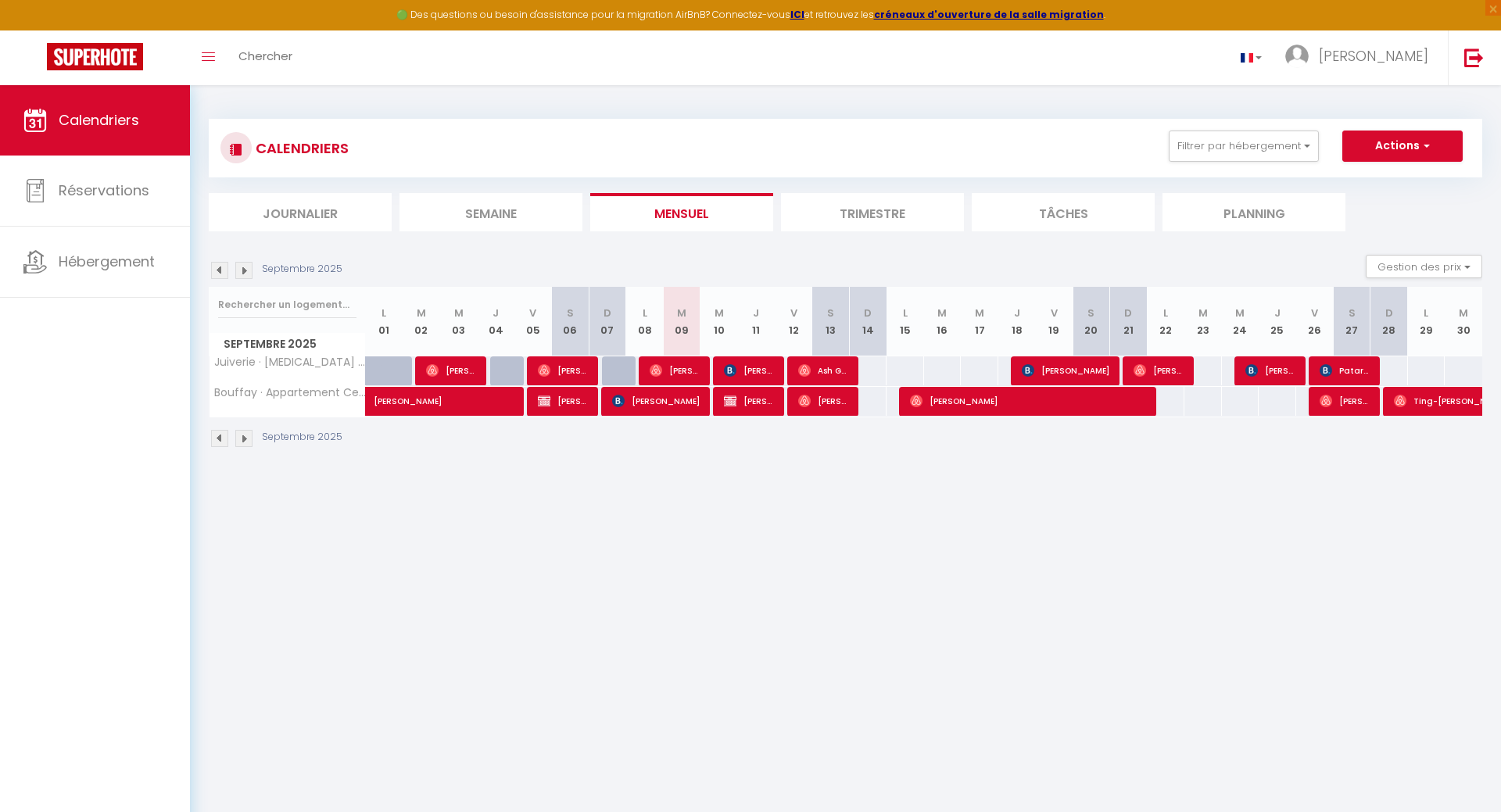
type input "95"
type input "Lun 15 Septembre 2025"
type input "[DATE]"
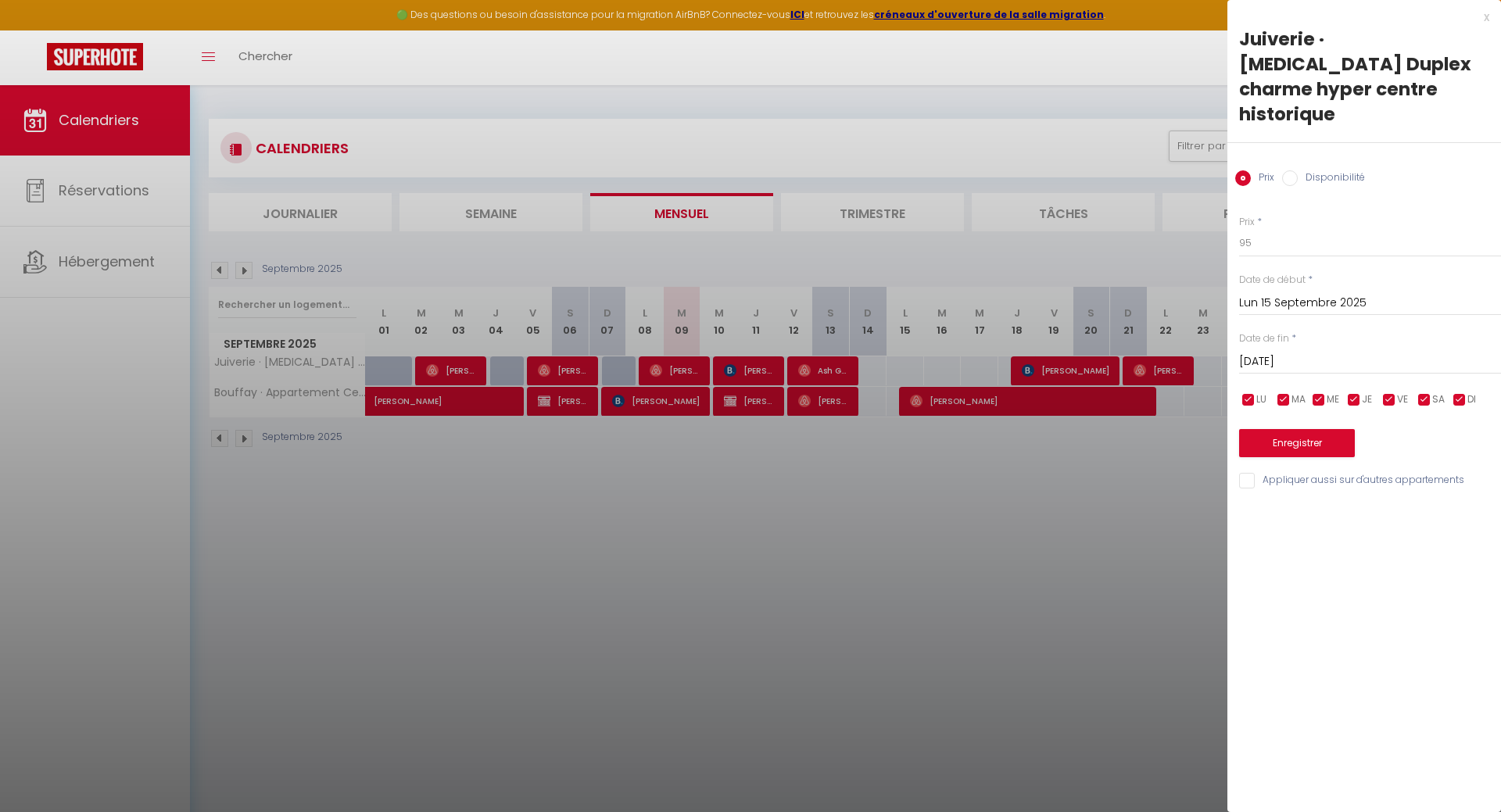
click at [1484, 21] on div "x" at bounding box center [1358, 17] width 262 height 18
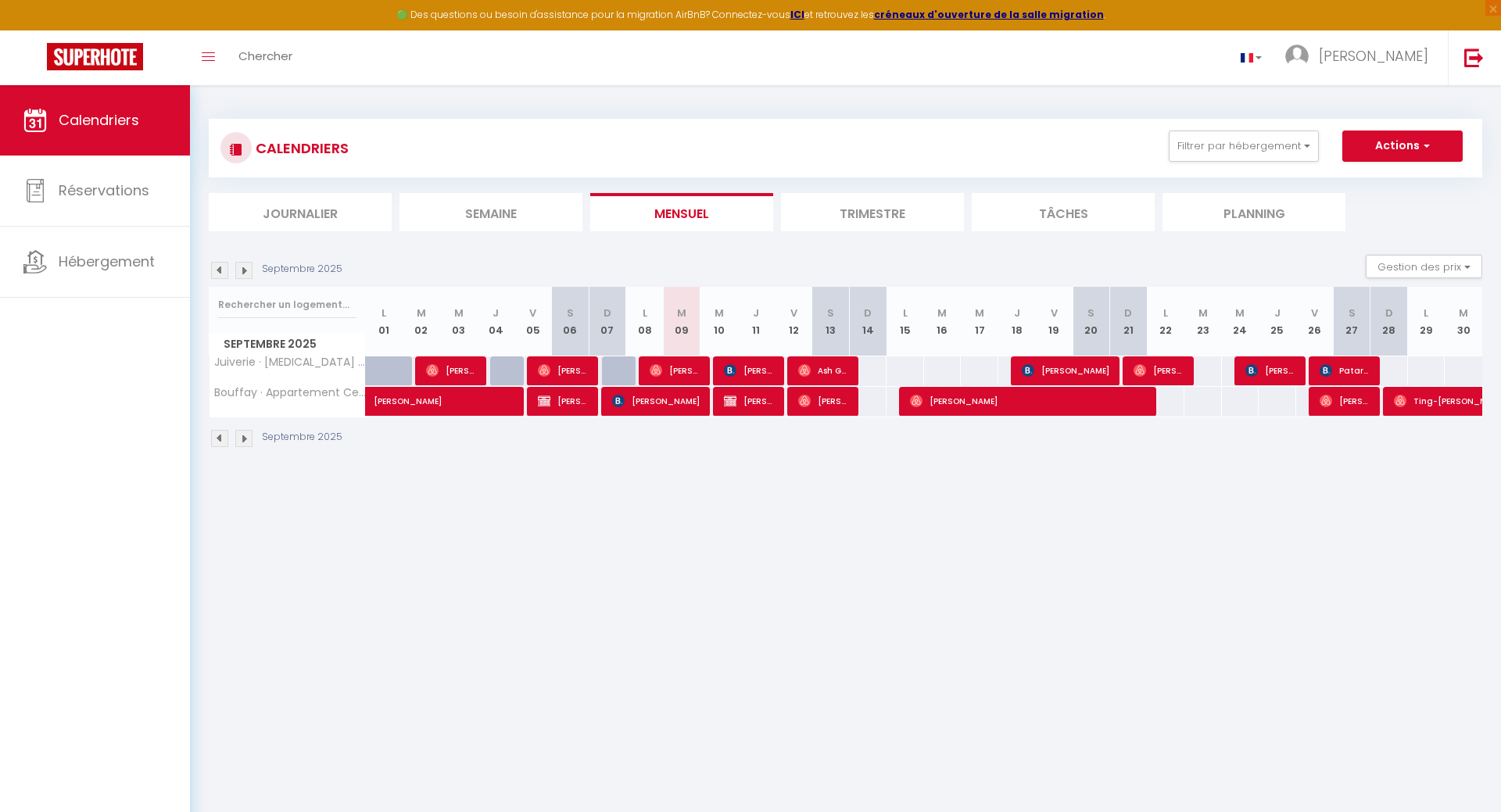
click at [939, 373] on div "95" at bounding box center [942, 371] width 38 height 29
type input "95"
type input "[DATE]"
type input "Mer 17 Septembre 2025"
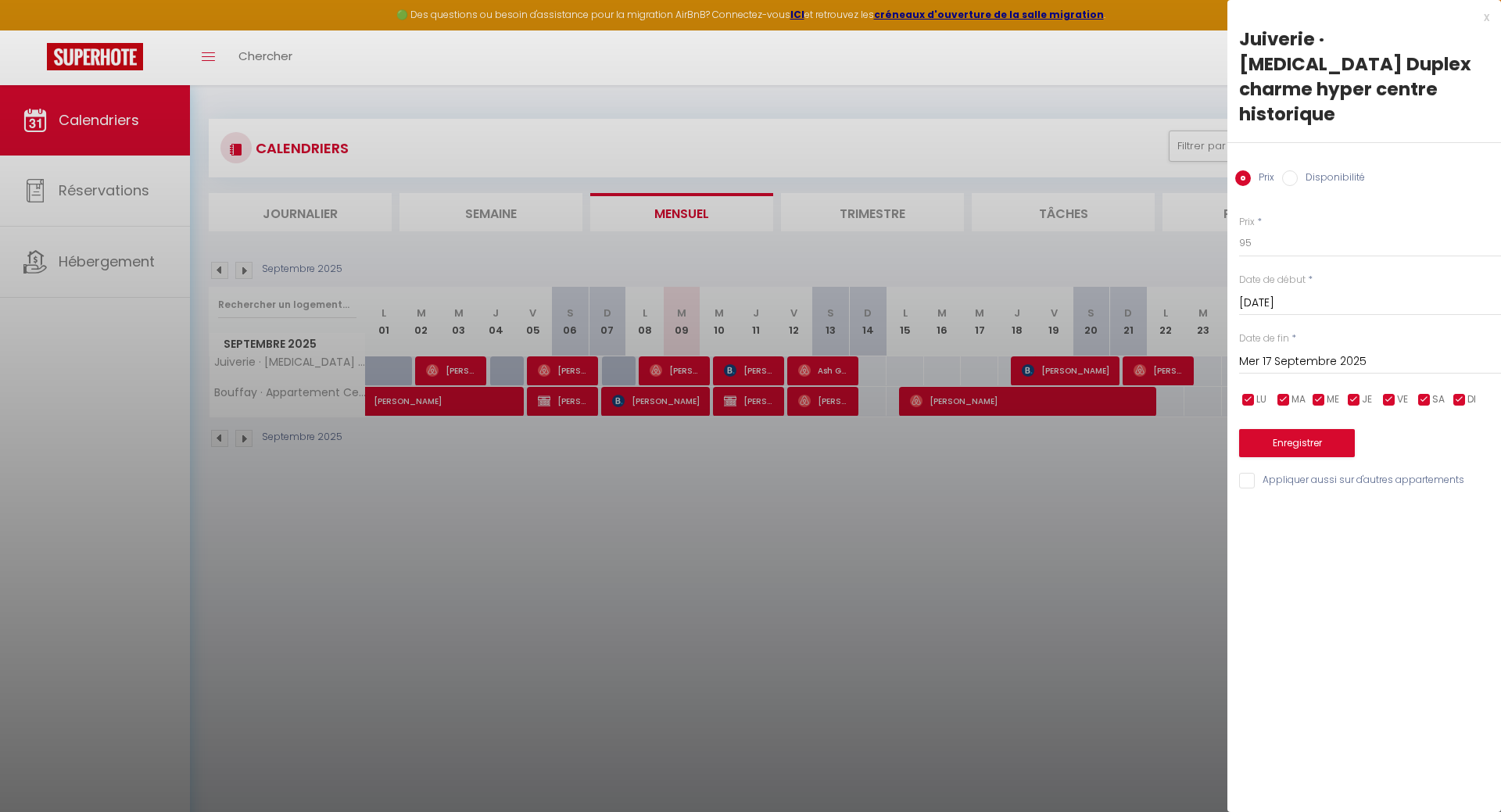
click at [1483, 22] on div "x" at bounding box center [1358, 17] width 262 height 18
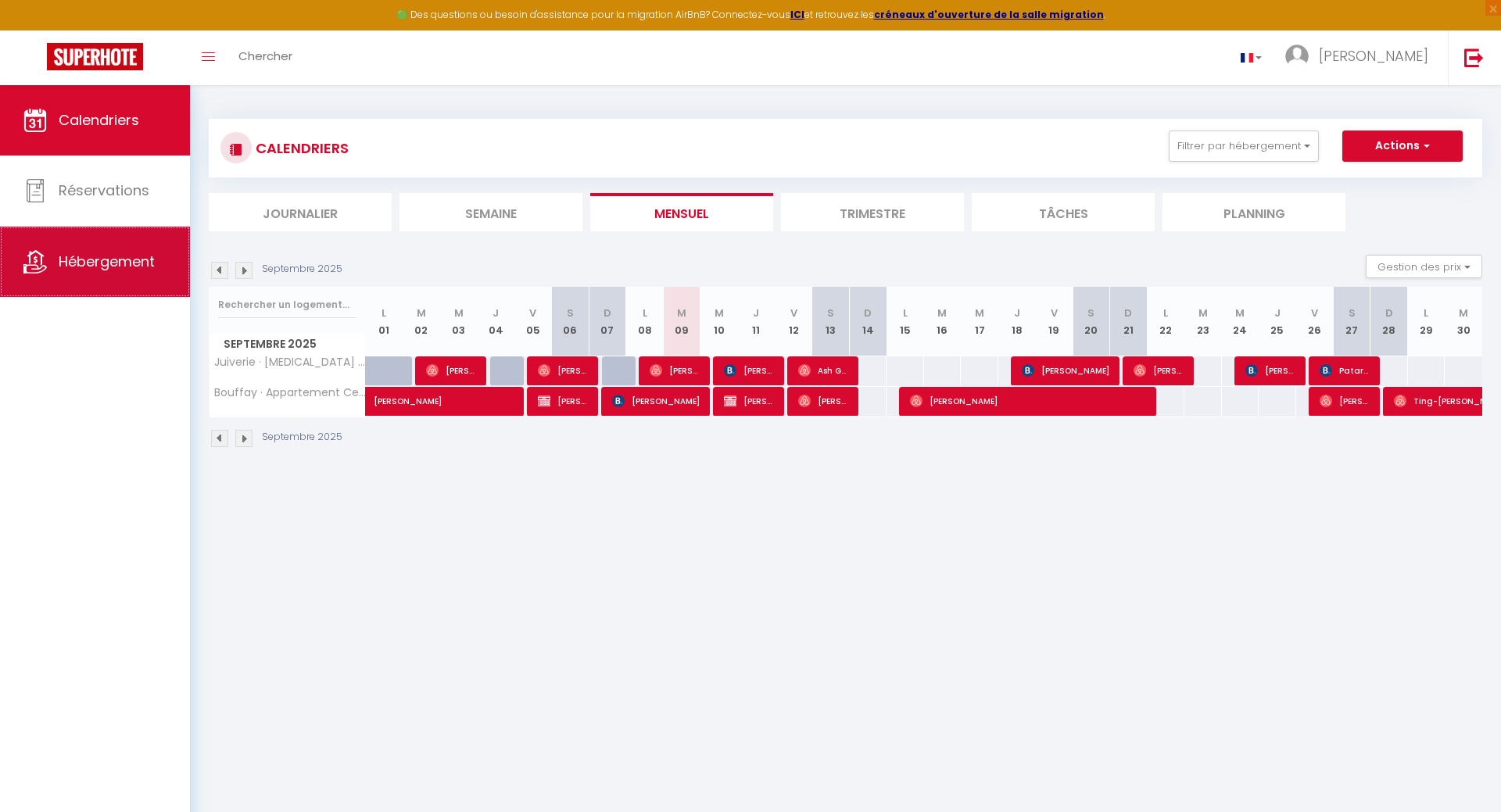
click at [101, 262] on span "Hébergement" at bounding box center [106, 262] width 96 height 19
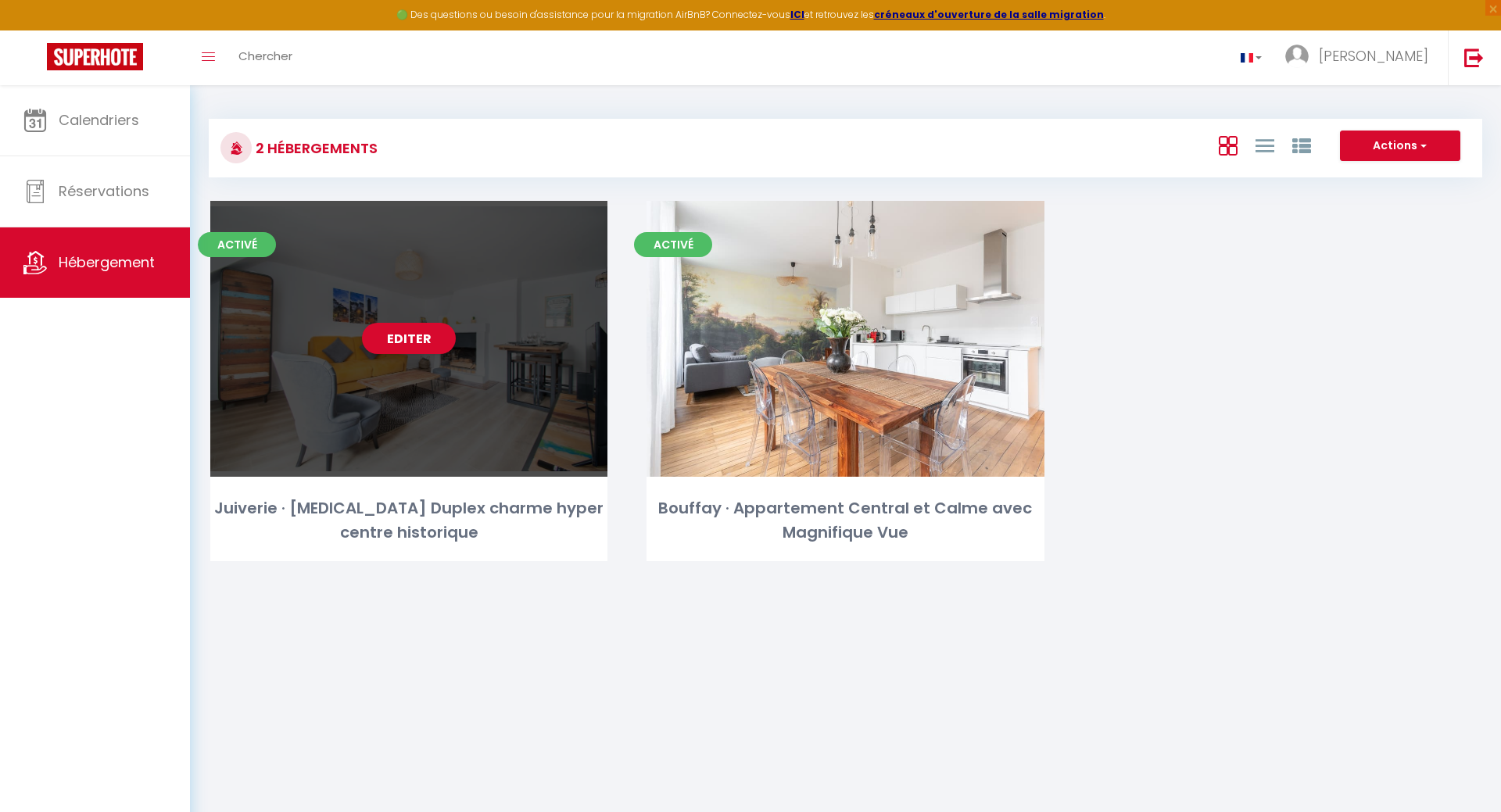
click at [404, 359] on div "Editer" at bounding box center [409, 338] width 397 height 276
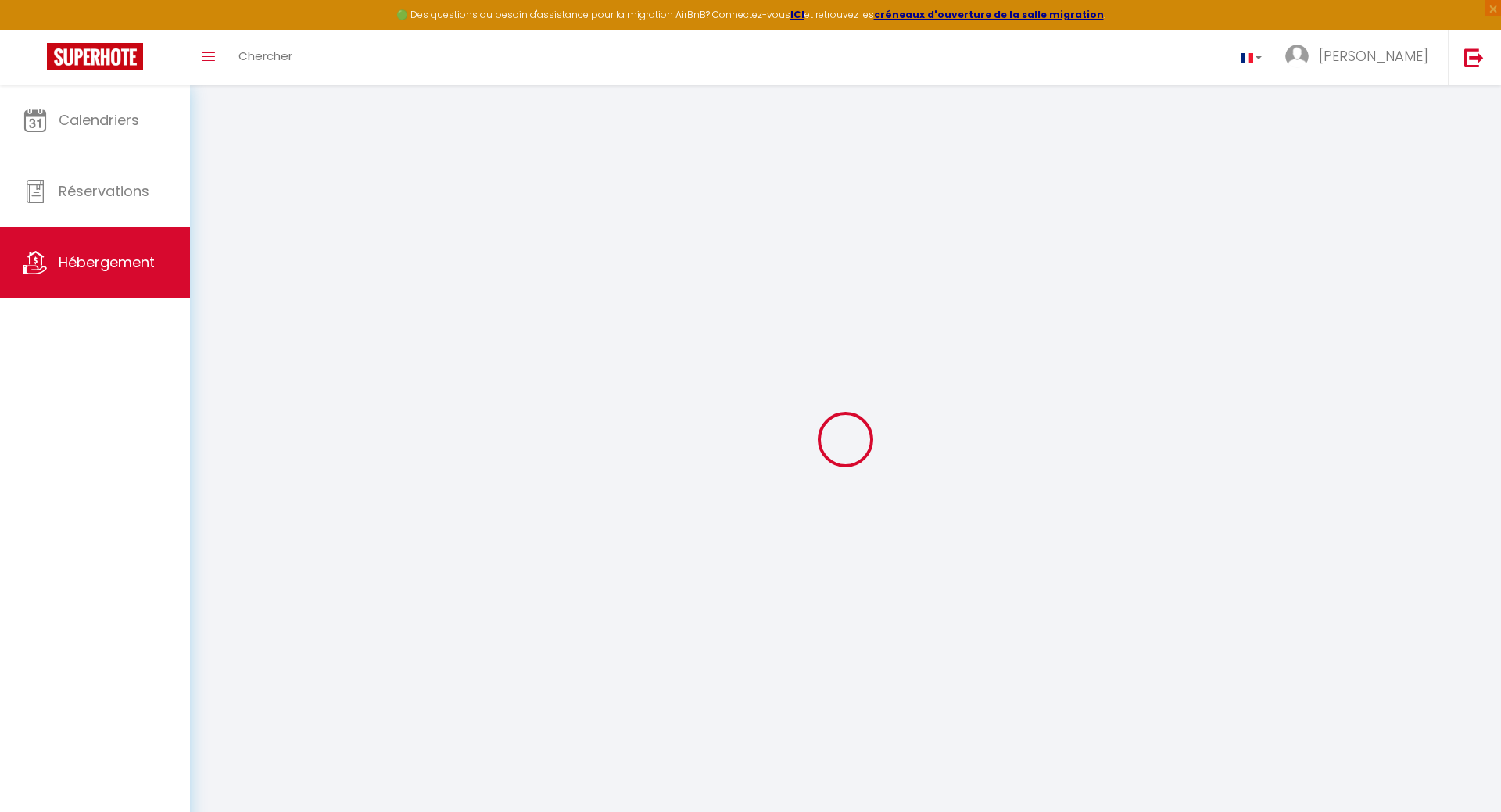
select select "+ 22 %"
select select "+ 50 %"
select select
checkbox input "false"
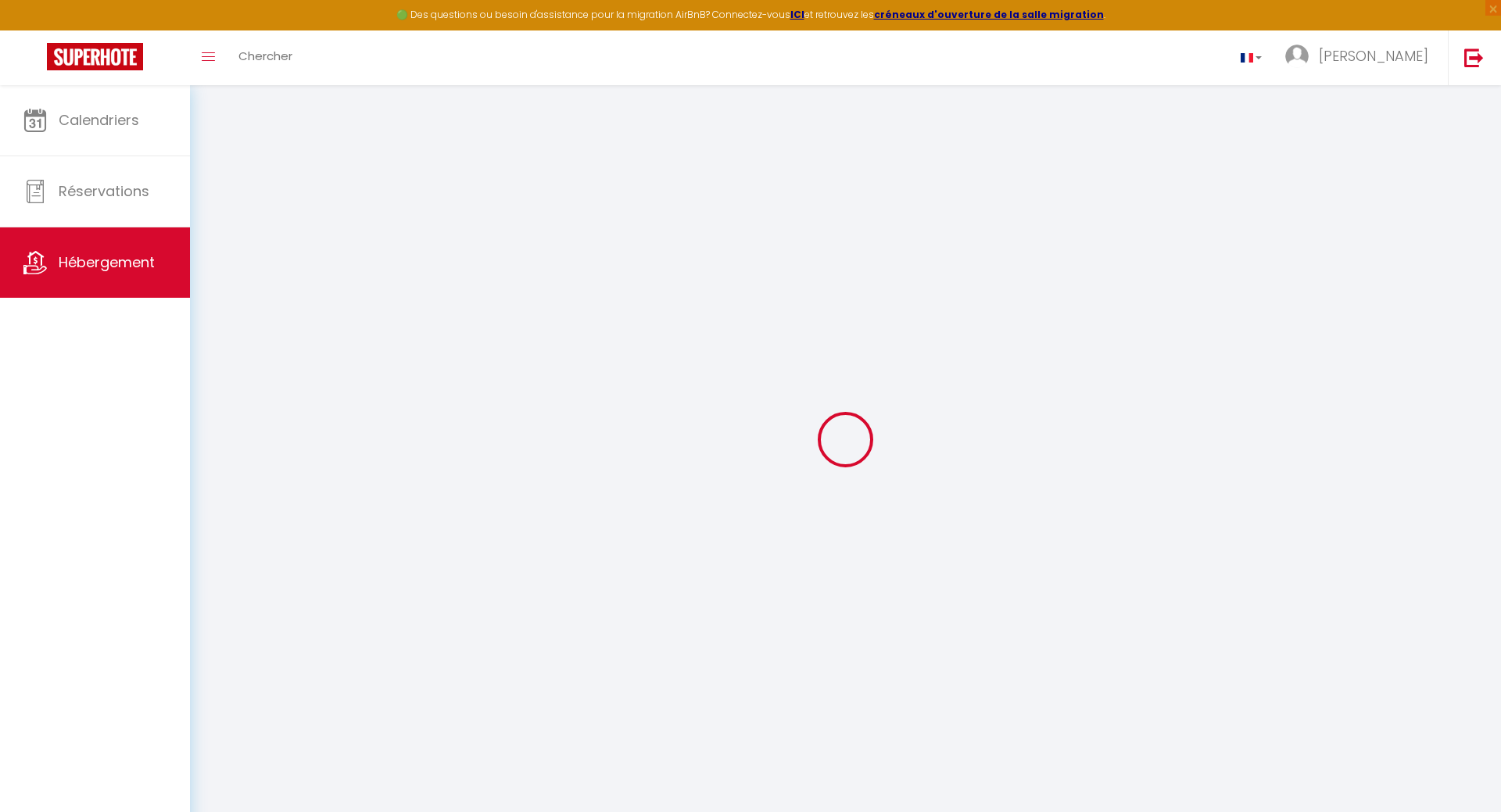
checkbox input "false"
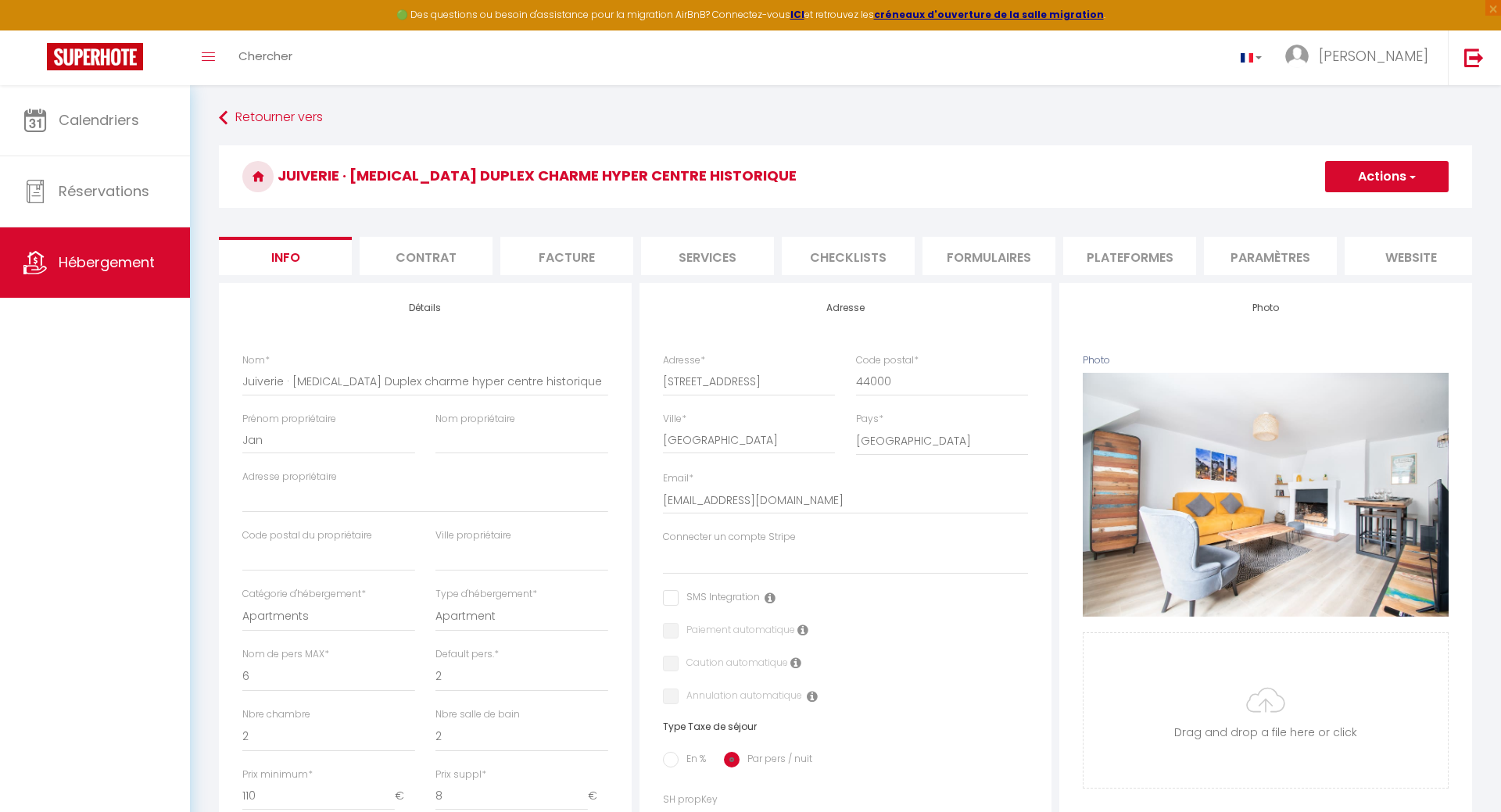
select select
checkbox input "false"
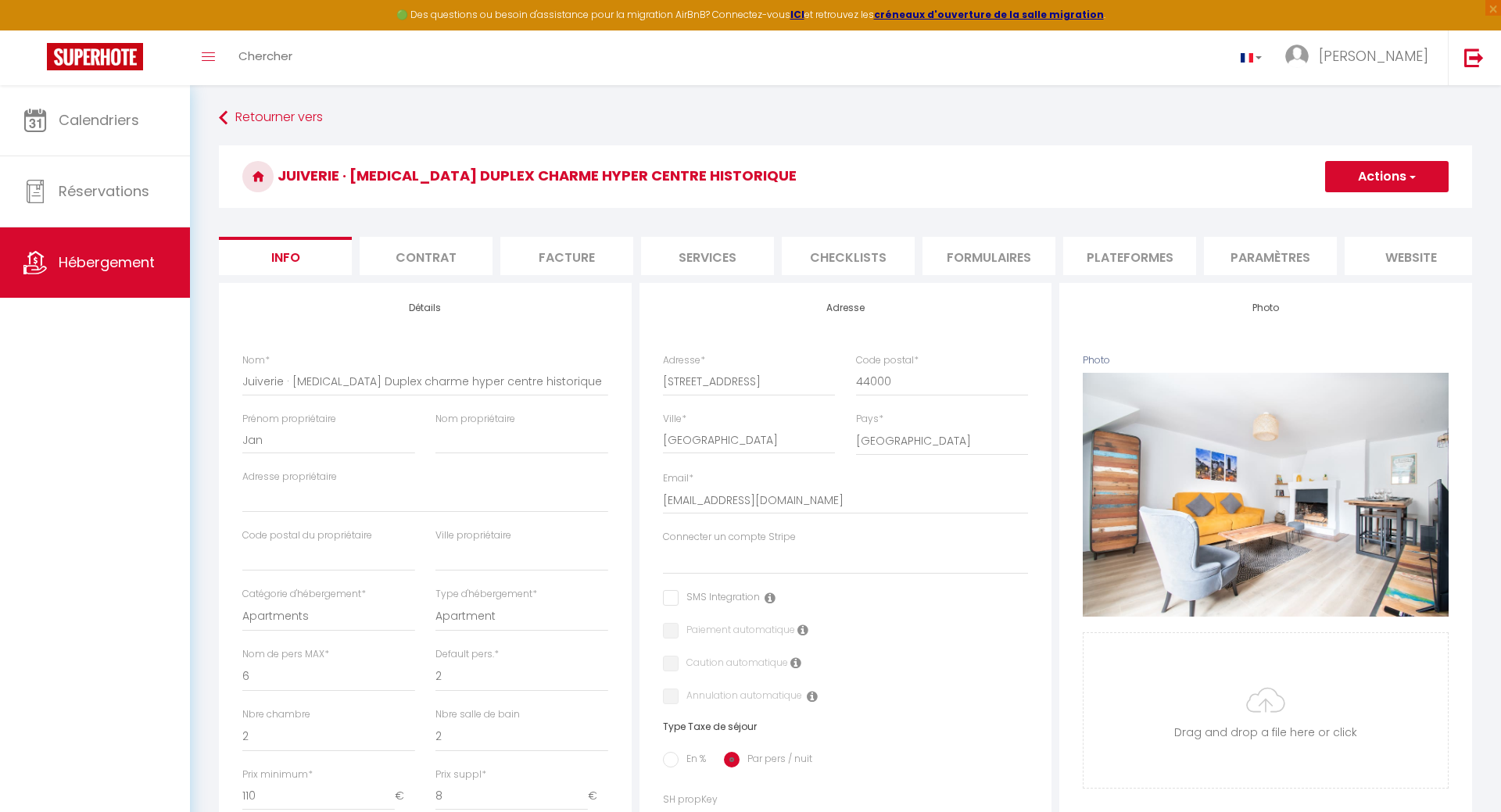
click at [1135, 253] on li "Plateformes" at bounding box center [1130, 255] width 132 height 38
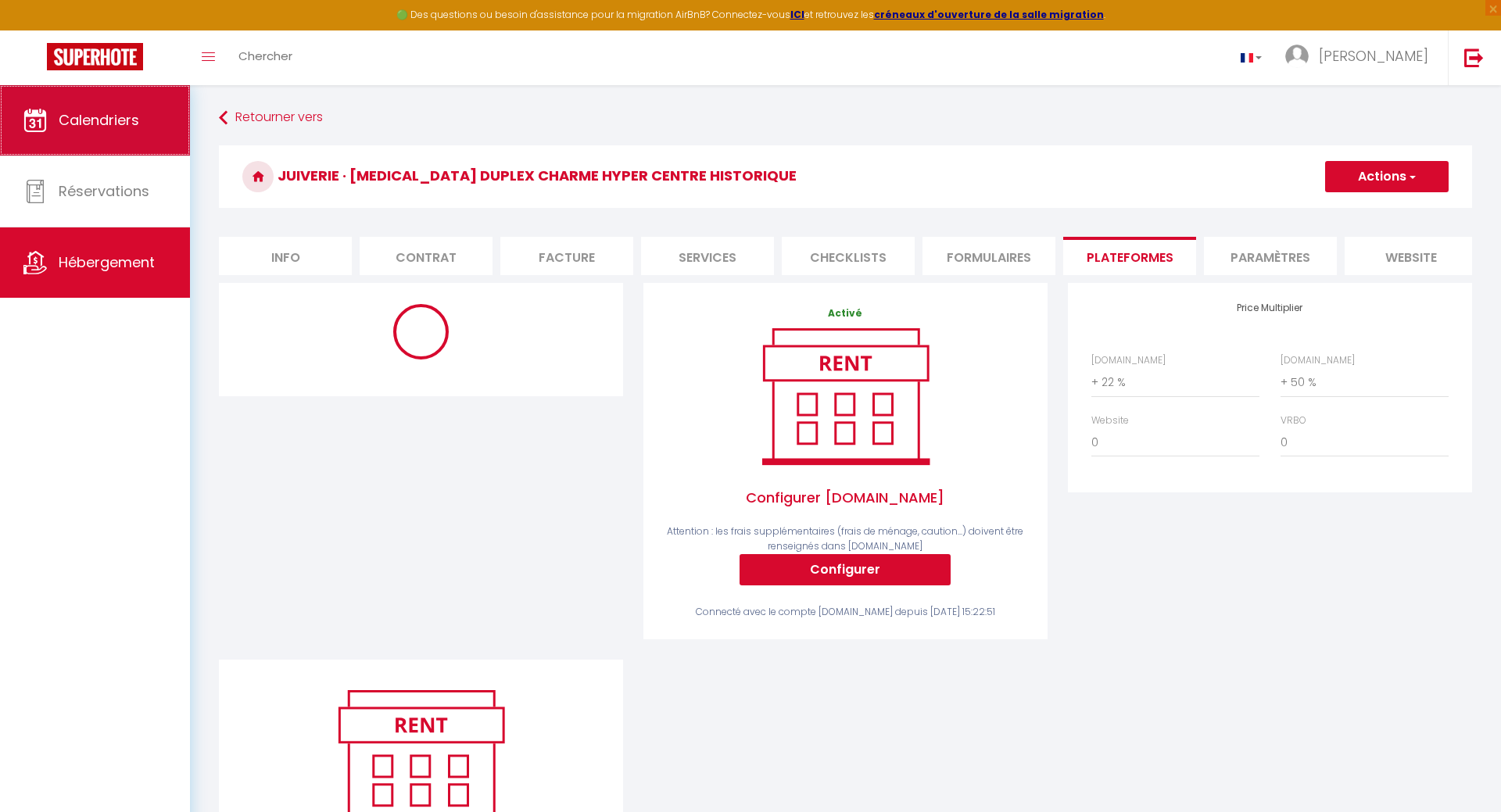
click at [109, 119] on span "Calendriers" at bounding box center [98, 120] width 81 height 19
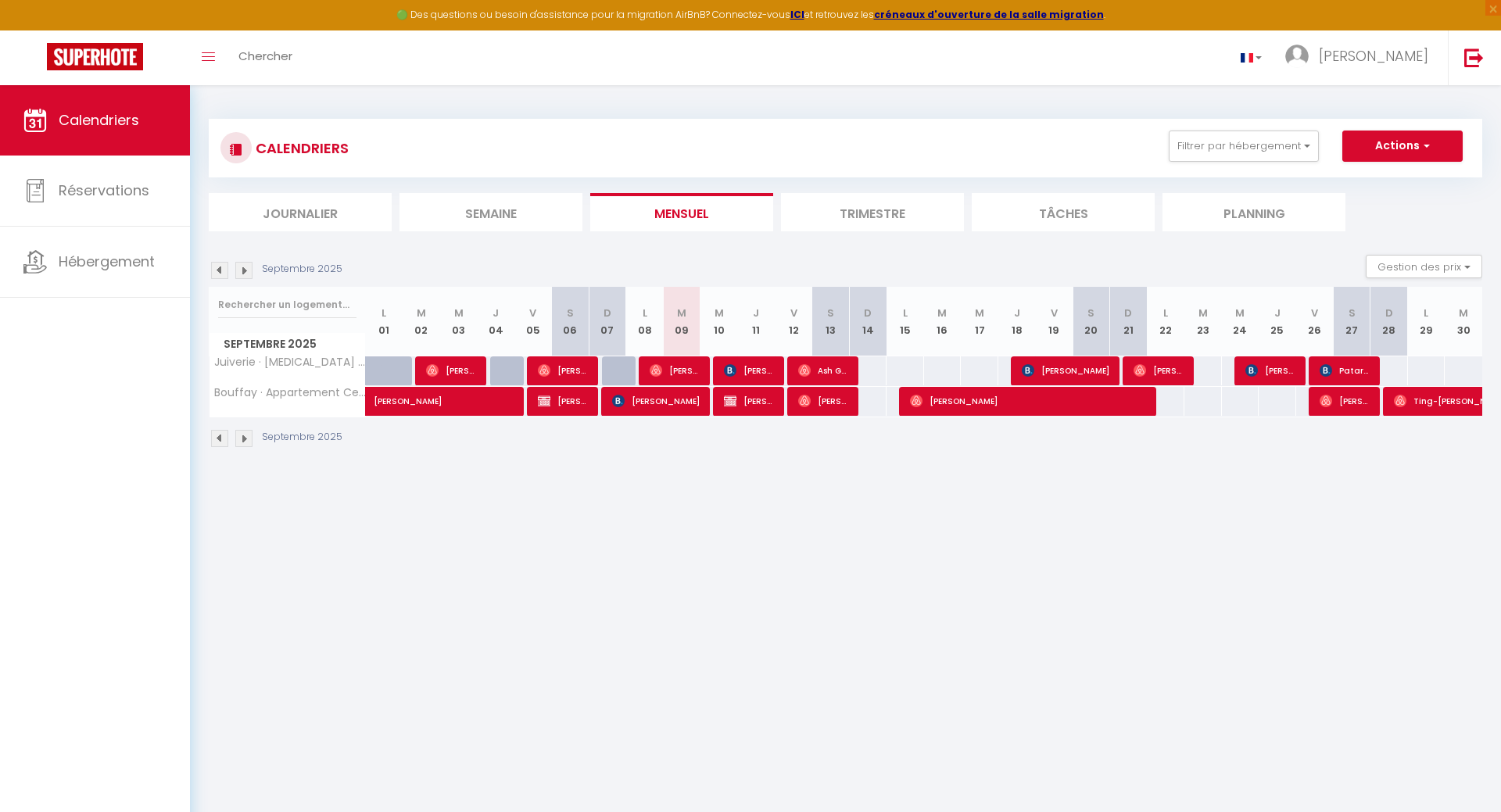
click at [916, 364] on div "95" at bounding box center [905, 371] width 38 height 29
type input "95"
type input "Lun 15 Septembre 2025"
type input "[DATE]"
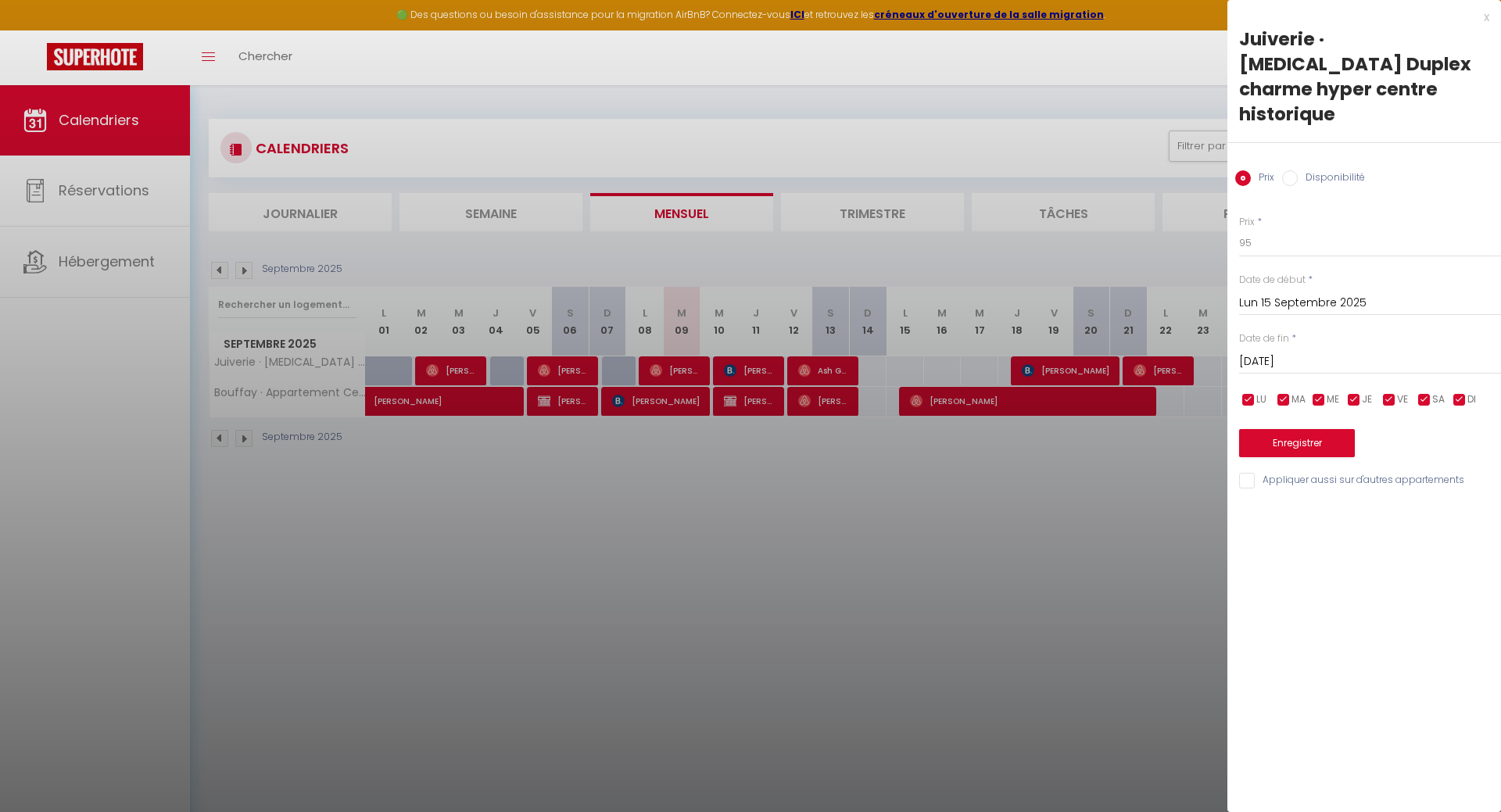
click at [1483, 19] on div "x" at bounding box center [1358, 17] width 262 height 18
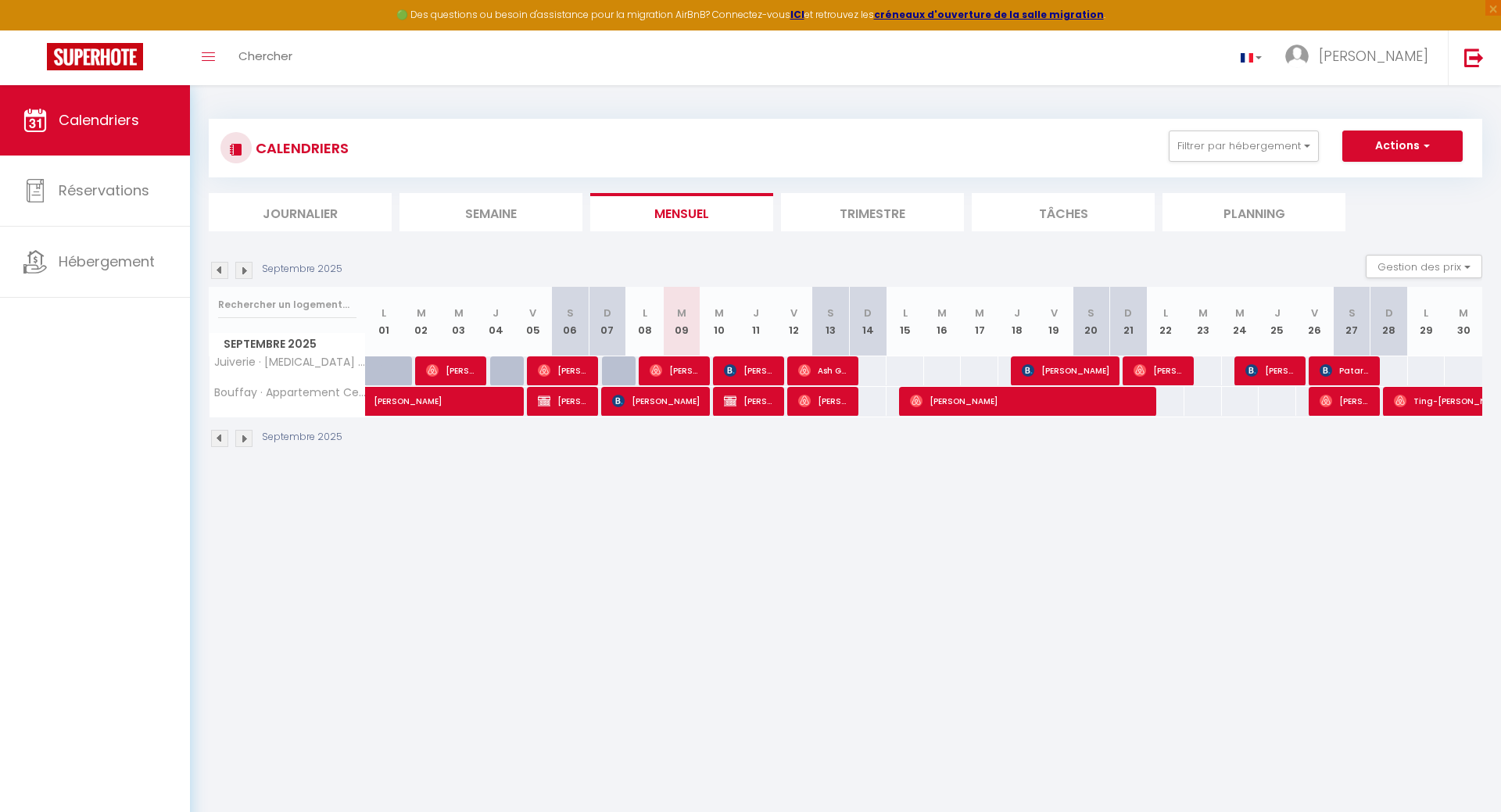
click at [856, 221] on li "Trimestre" at bounding box center [873, 211] width 183 height 38
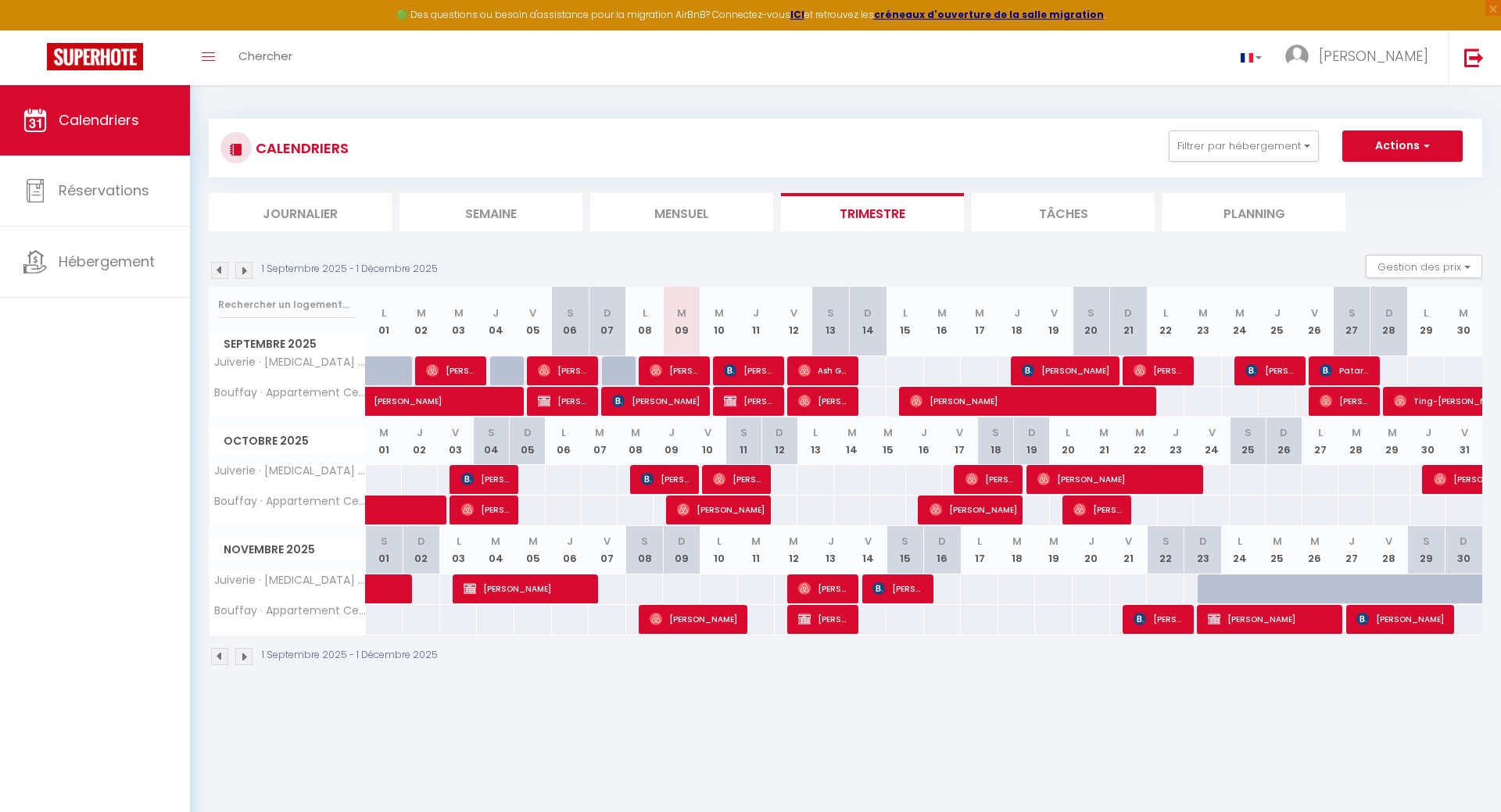
click at [817, 486] on div "130" at bounding box center [815, 480] width 37 height 29
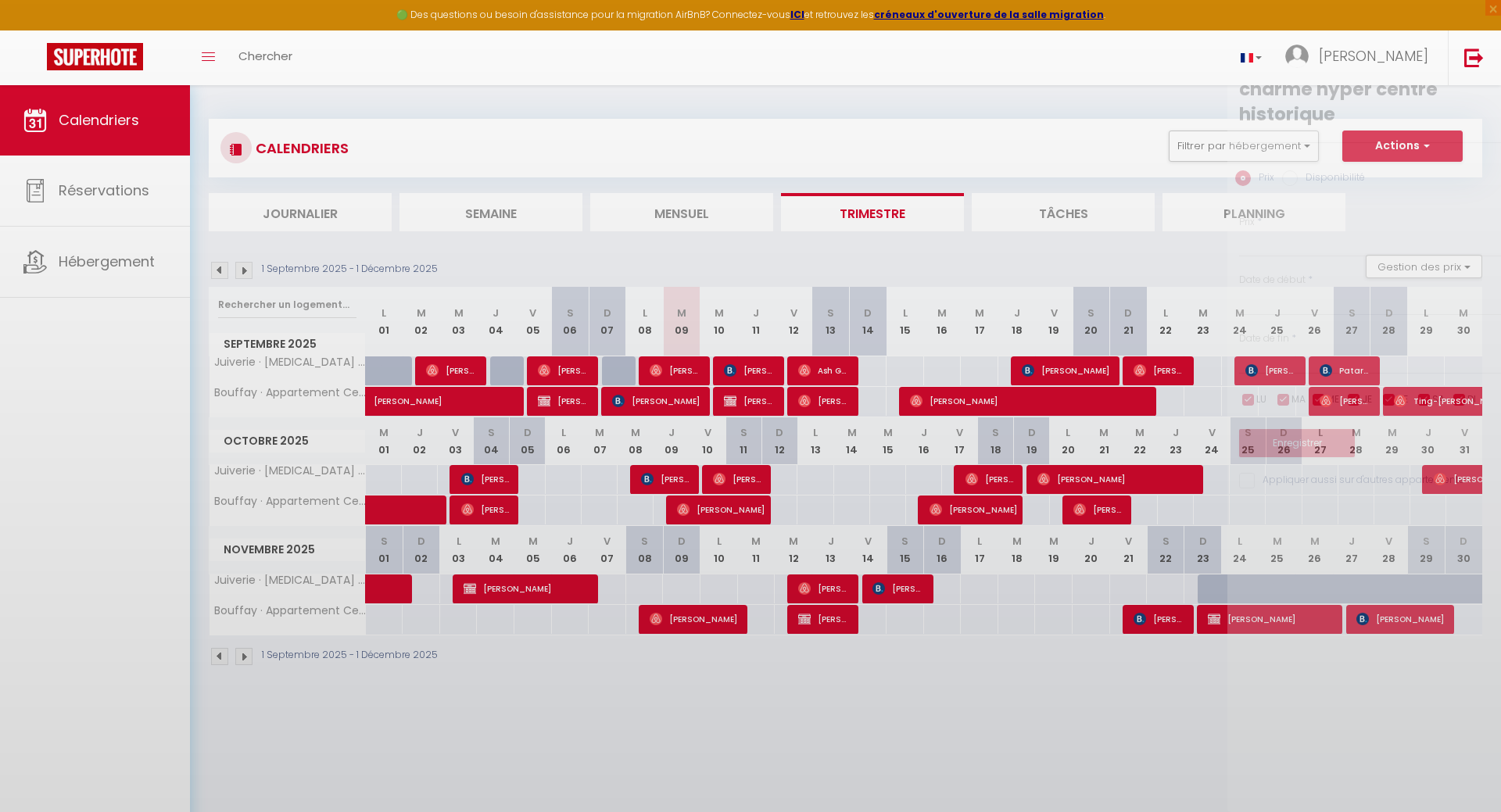
type input "130"
type input "Lun 13 Octobre 2025"
type input "[DATE]"
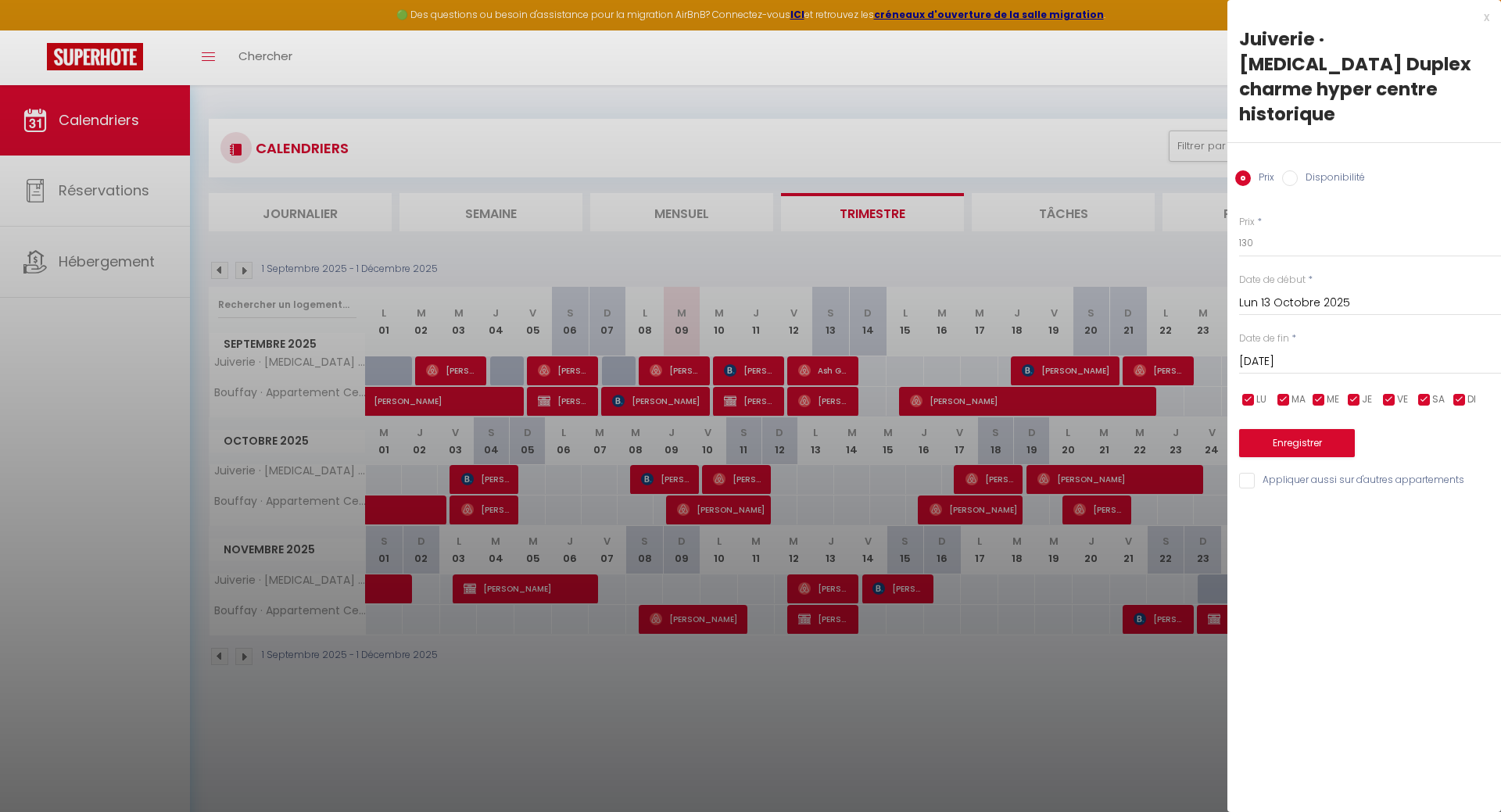
click at [1483, 20] on div "x" at bounding box center [1358, 17] width 262 height 18
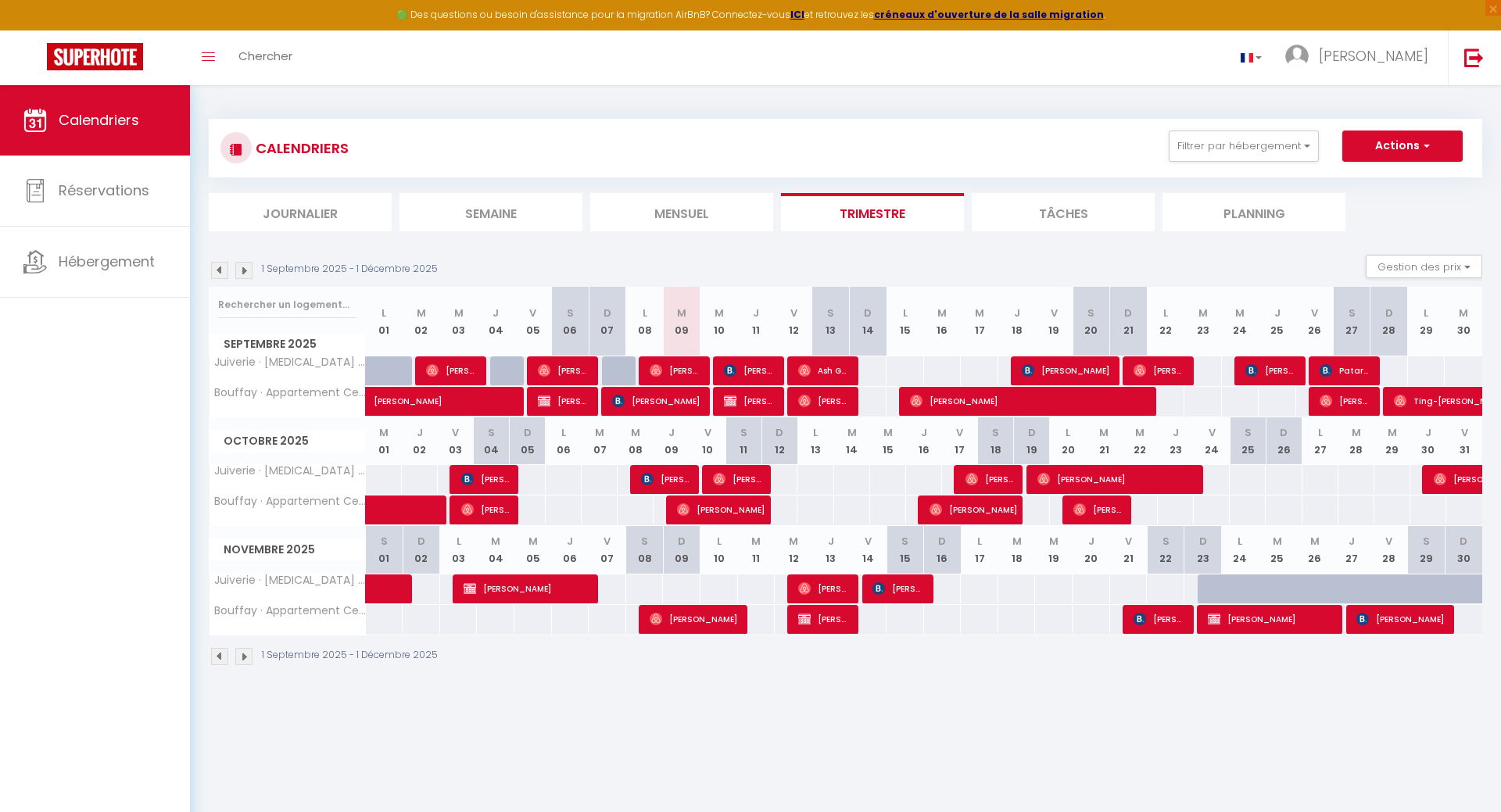
click at [851, 482] on div "130" at bounding box center [852, 480] width 37 height 29
type input "130"
type input "[DATE]"
type input "Mer 15 Octobre 2025"
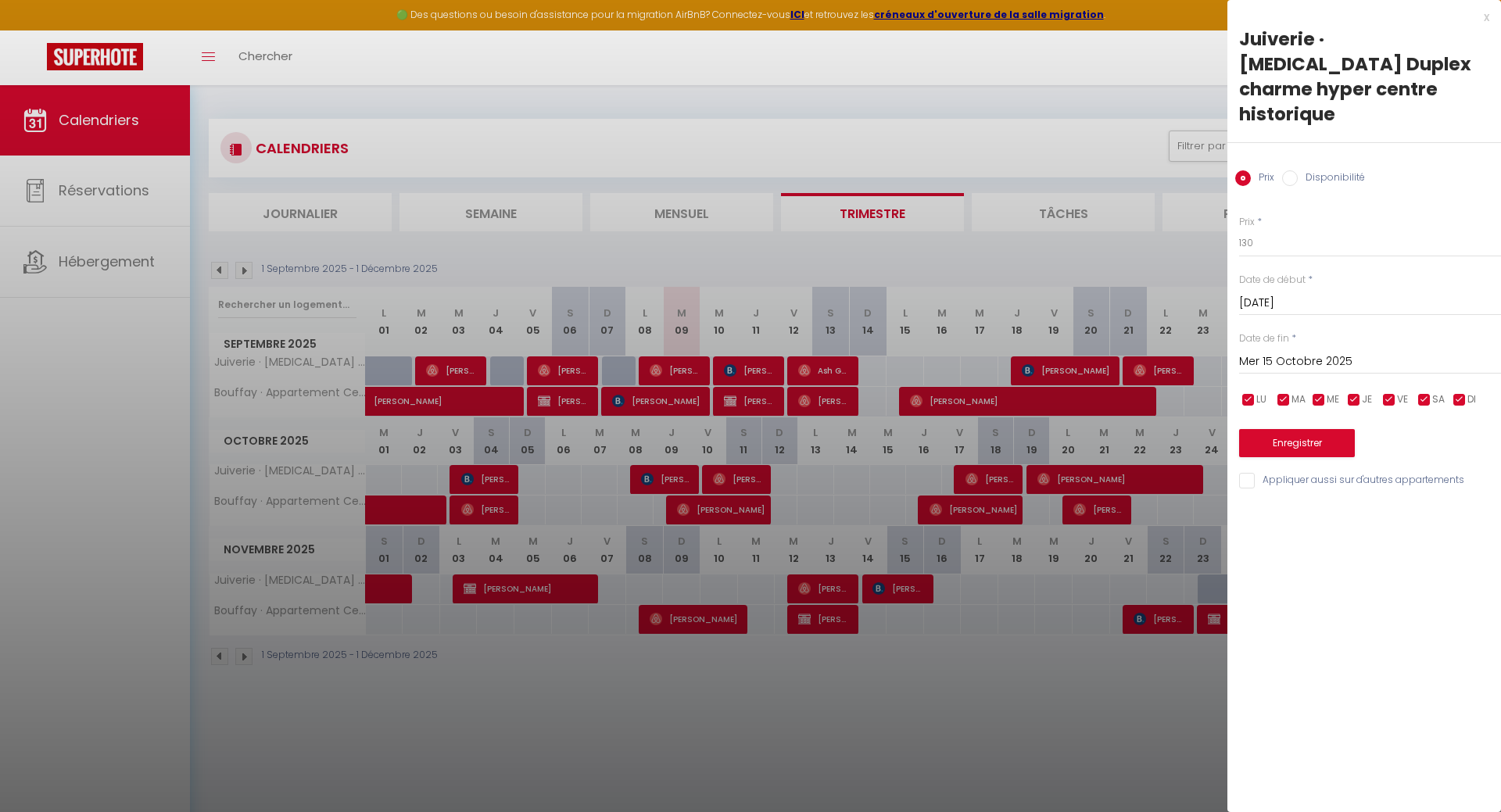
click at [1486, 18] on div "x" at bounding box center [1358, 17] width 262 height 18
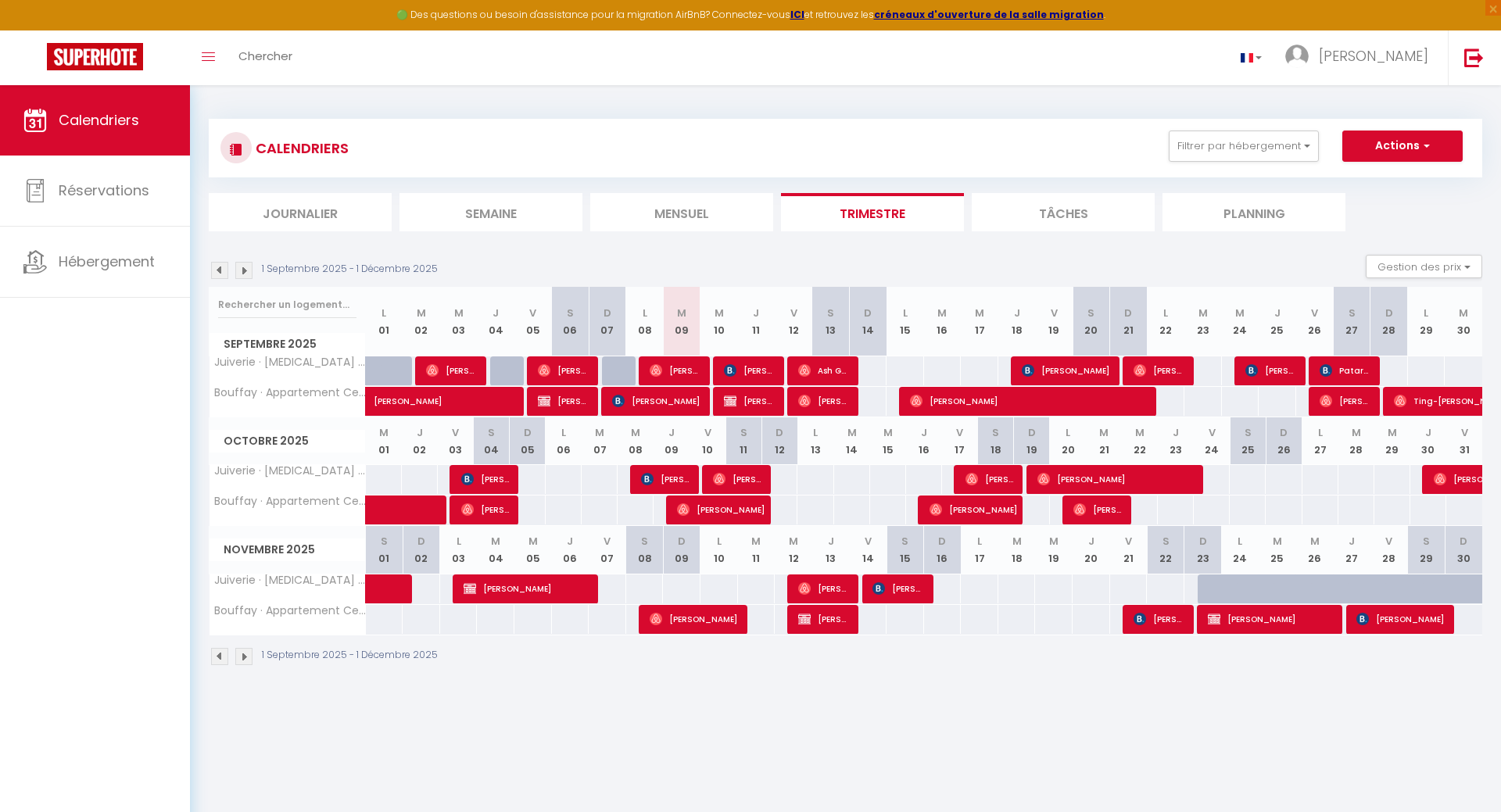
click at [891, 476] on div "130" at bounding box center [888, 480] width 37 height 29
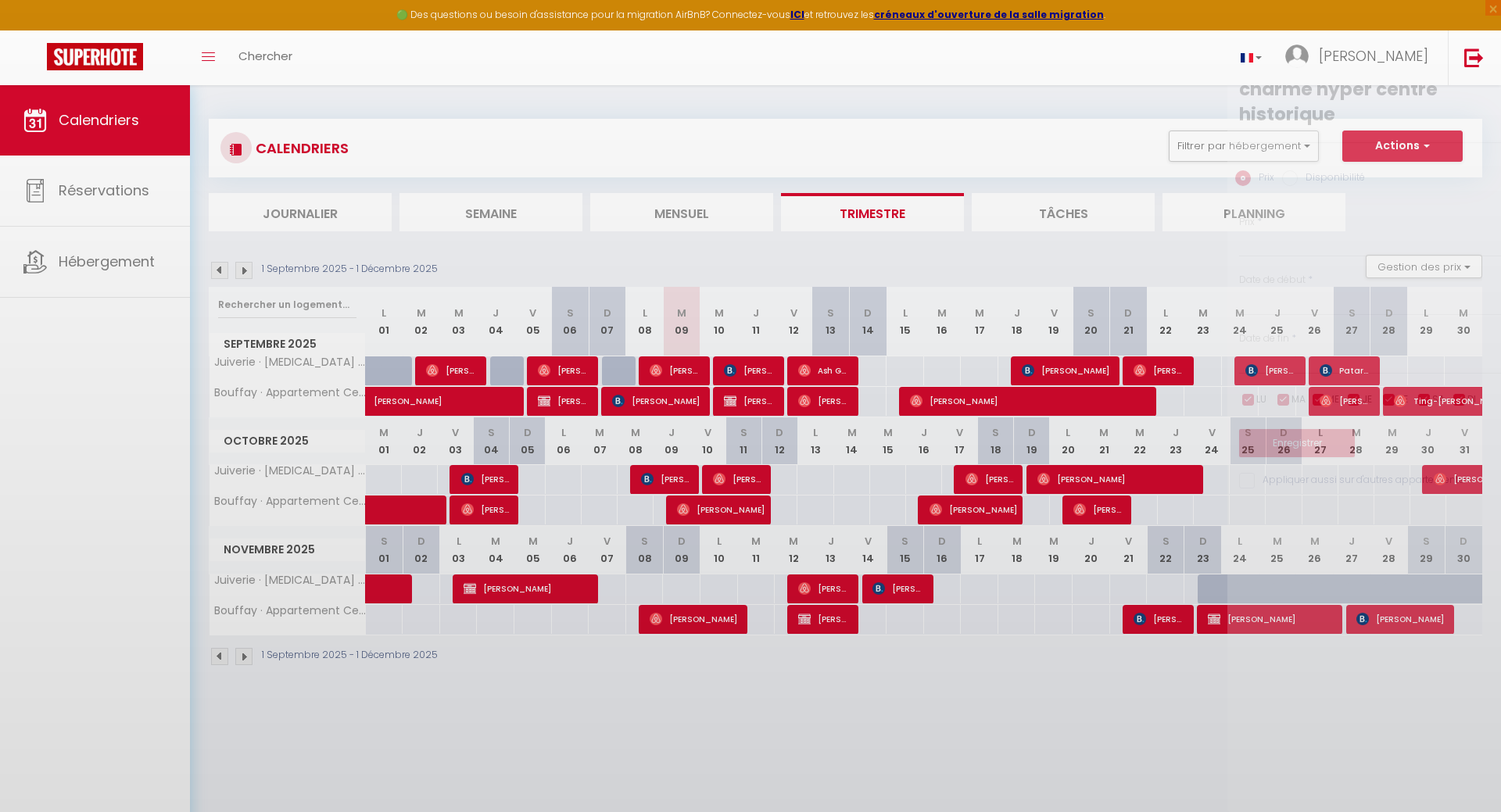
type input "130"
type input "Mer 15 Octobre 2025"
type input "Jeu 16 Octobre 2025"
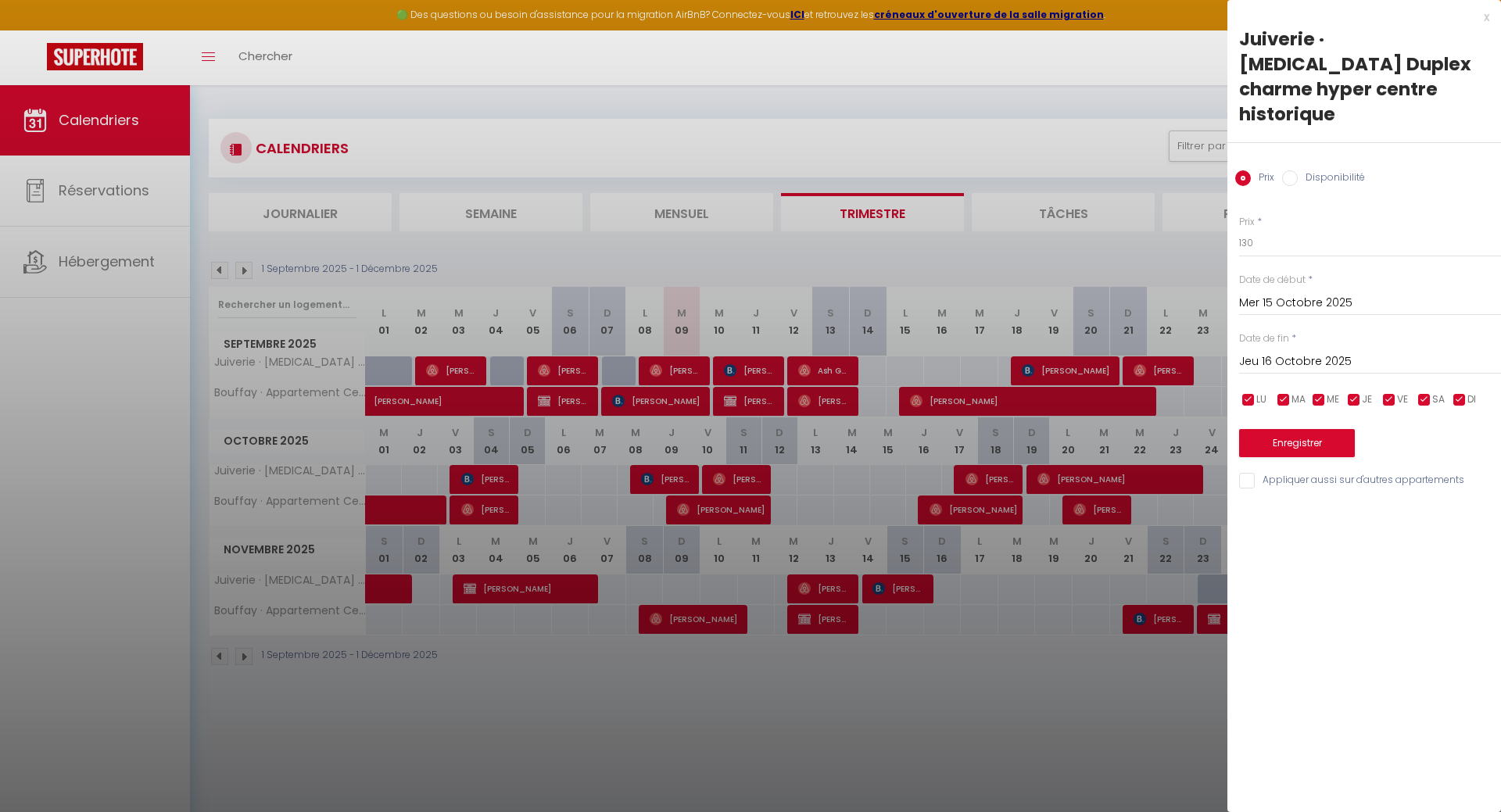
click at [1484, 21] on div "x" at bounding box center [1358, 17] width 262 height 18
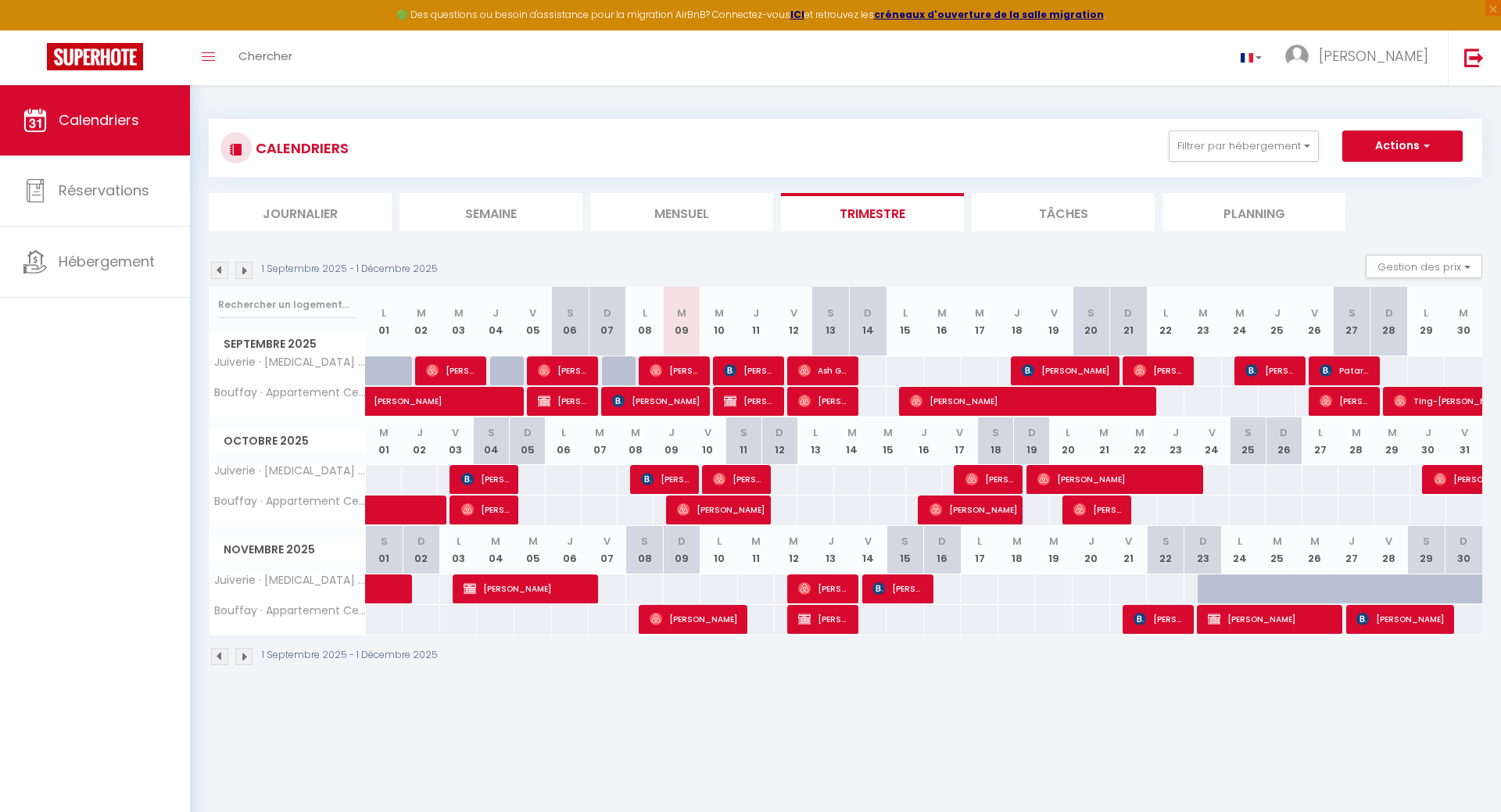
click at [922, 475] on div "130" at bounding box center [924, 480] width 37 height 29
type input "130"
type input "Jeu 16 Octobre 2025"
type input "Ven 17 Octobre 2025"
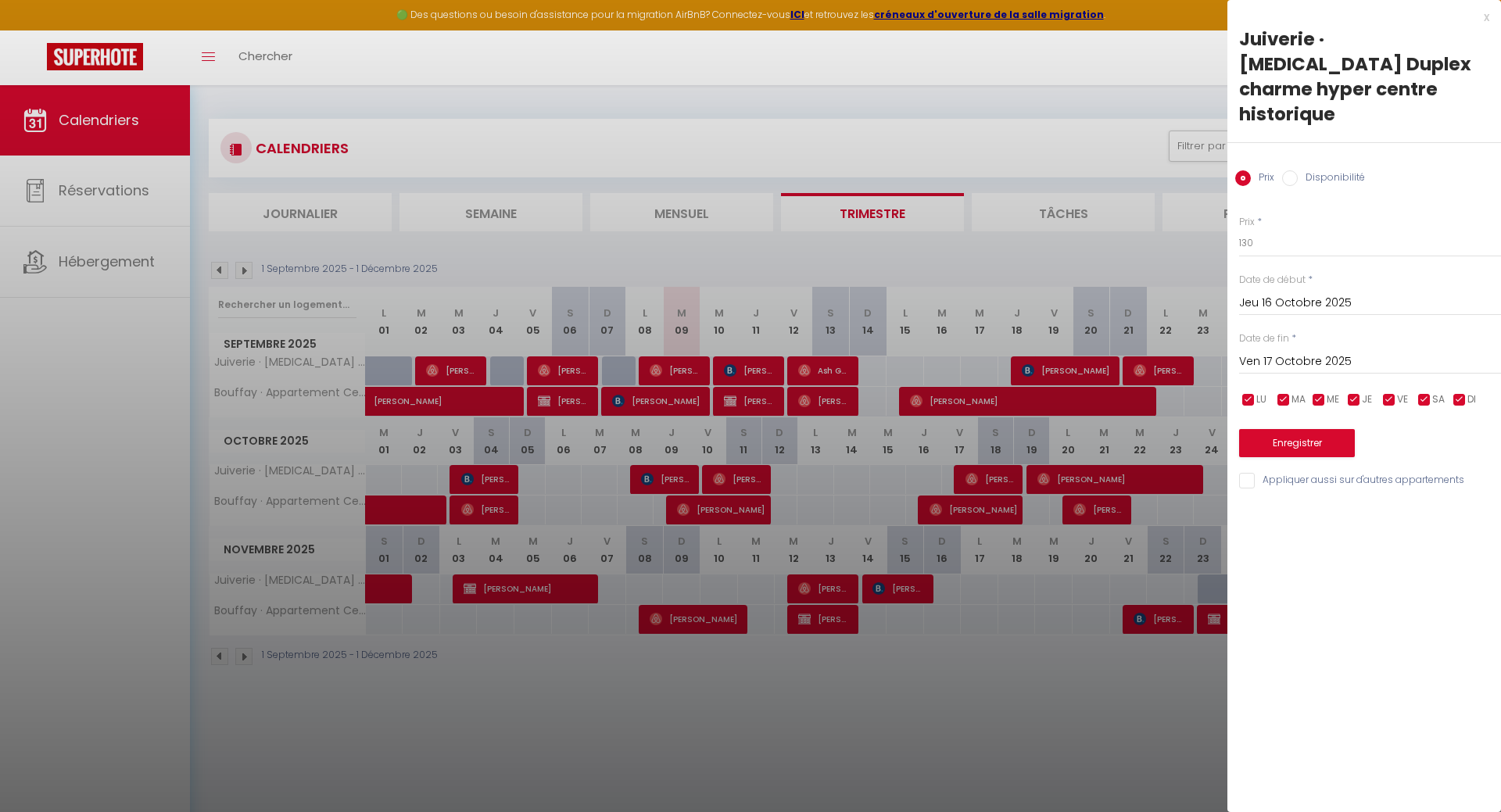
click at [1484, 16] on div "x" at bounding box center [1358, 17] width 262 height 18
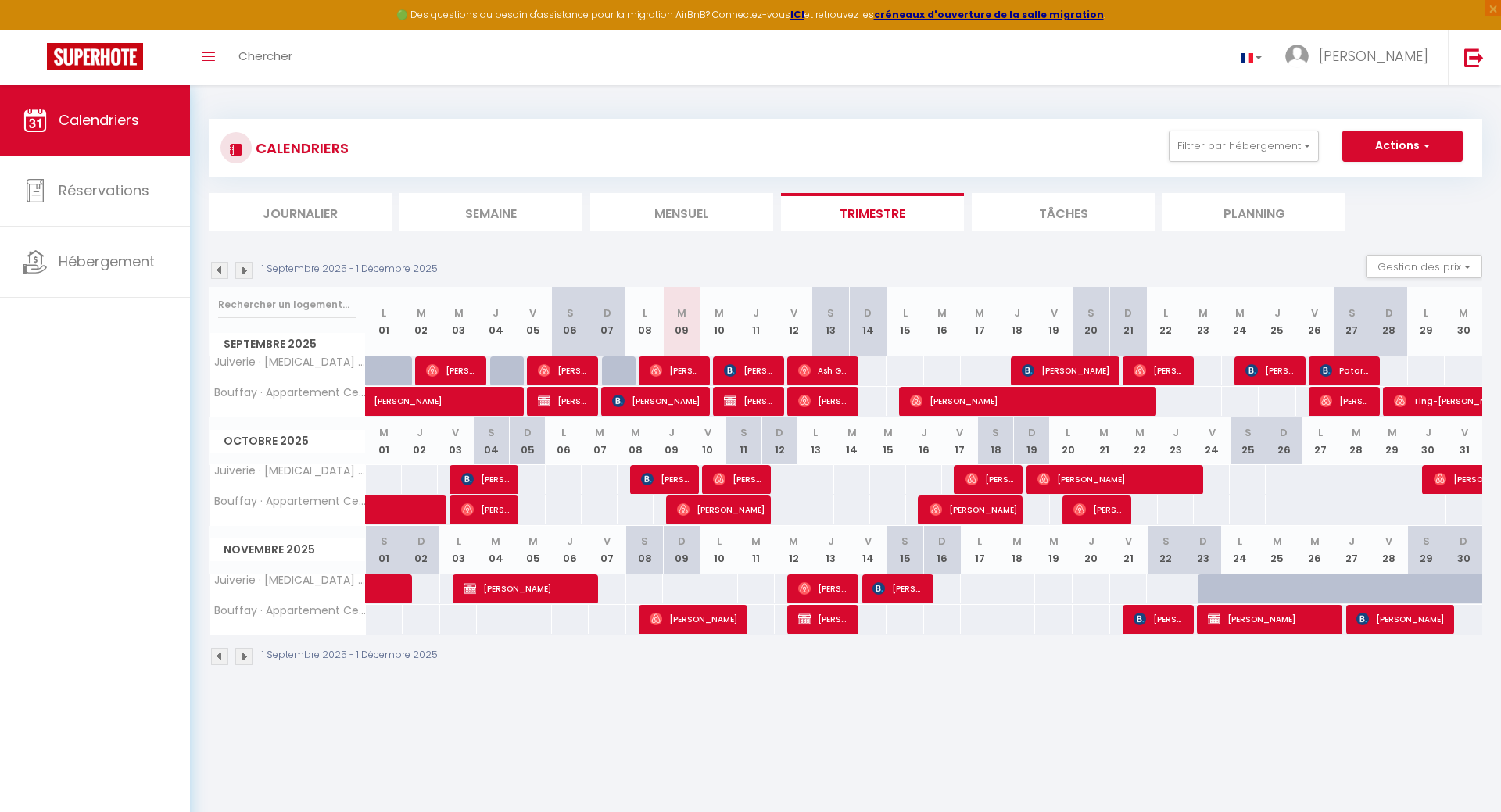
click at [814, 518] on div "145" at bounding box center [815, 510] width 37 height 29
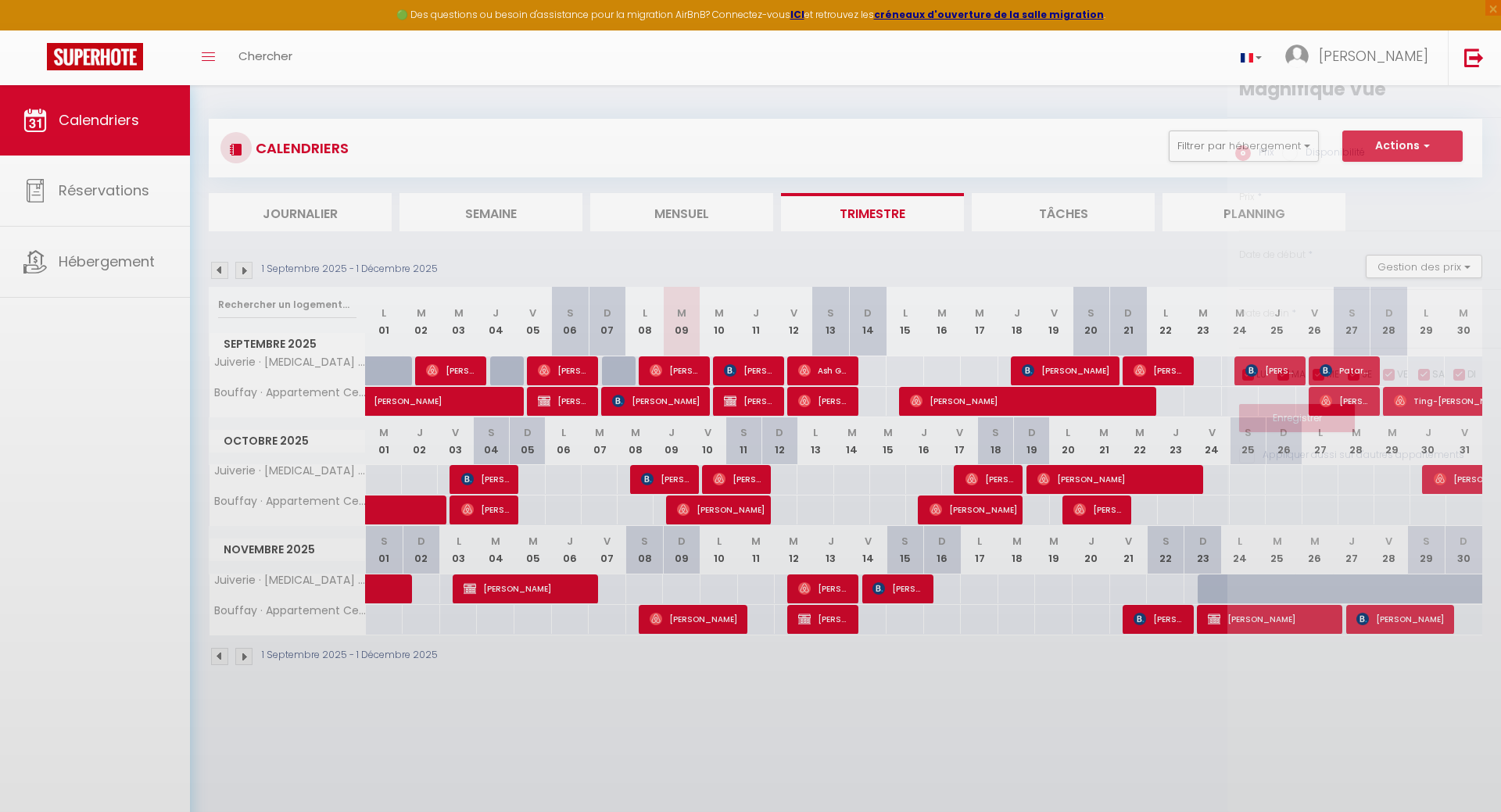
type input "145"
type input "Lun 13 Octobre 2025"
type input "[DATE]"
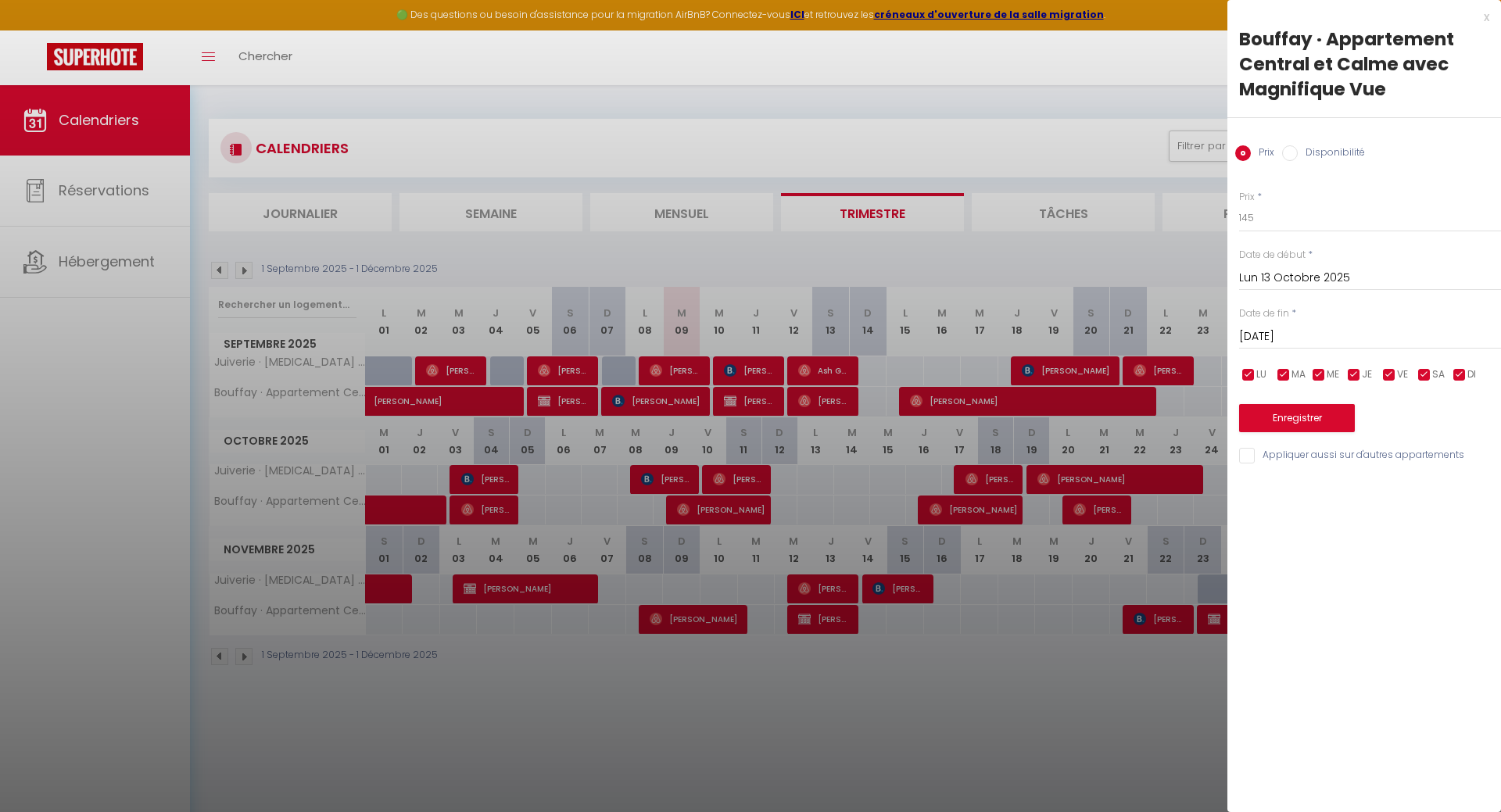
click at [1482, 18] on div "x" at bounding box center [1358, 17] width 262 height 18
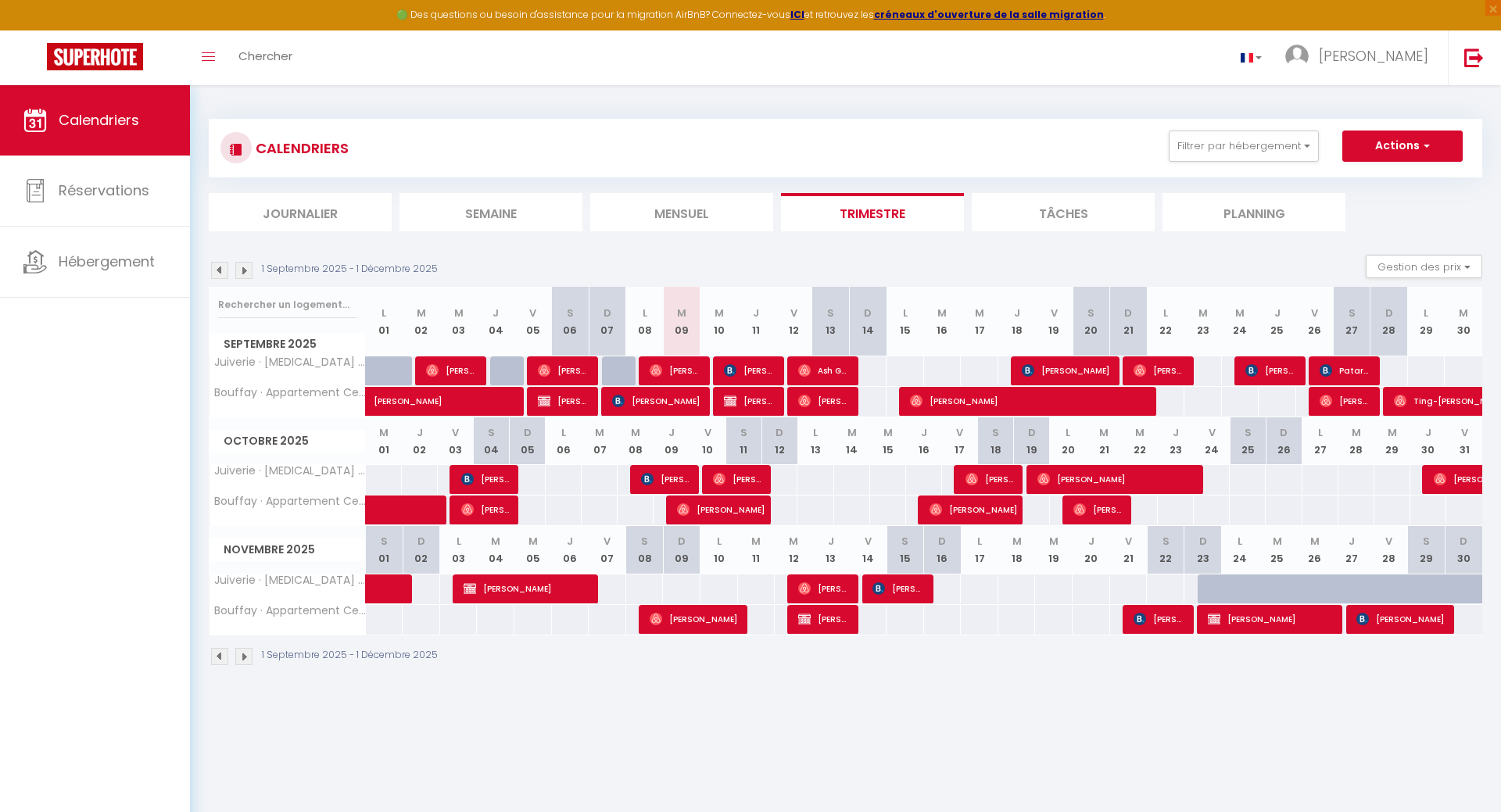
click at [1221, 476] on div "130" at bounding box center [1212, 480] width 37 height 29
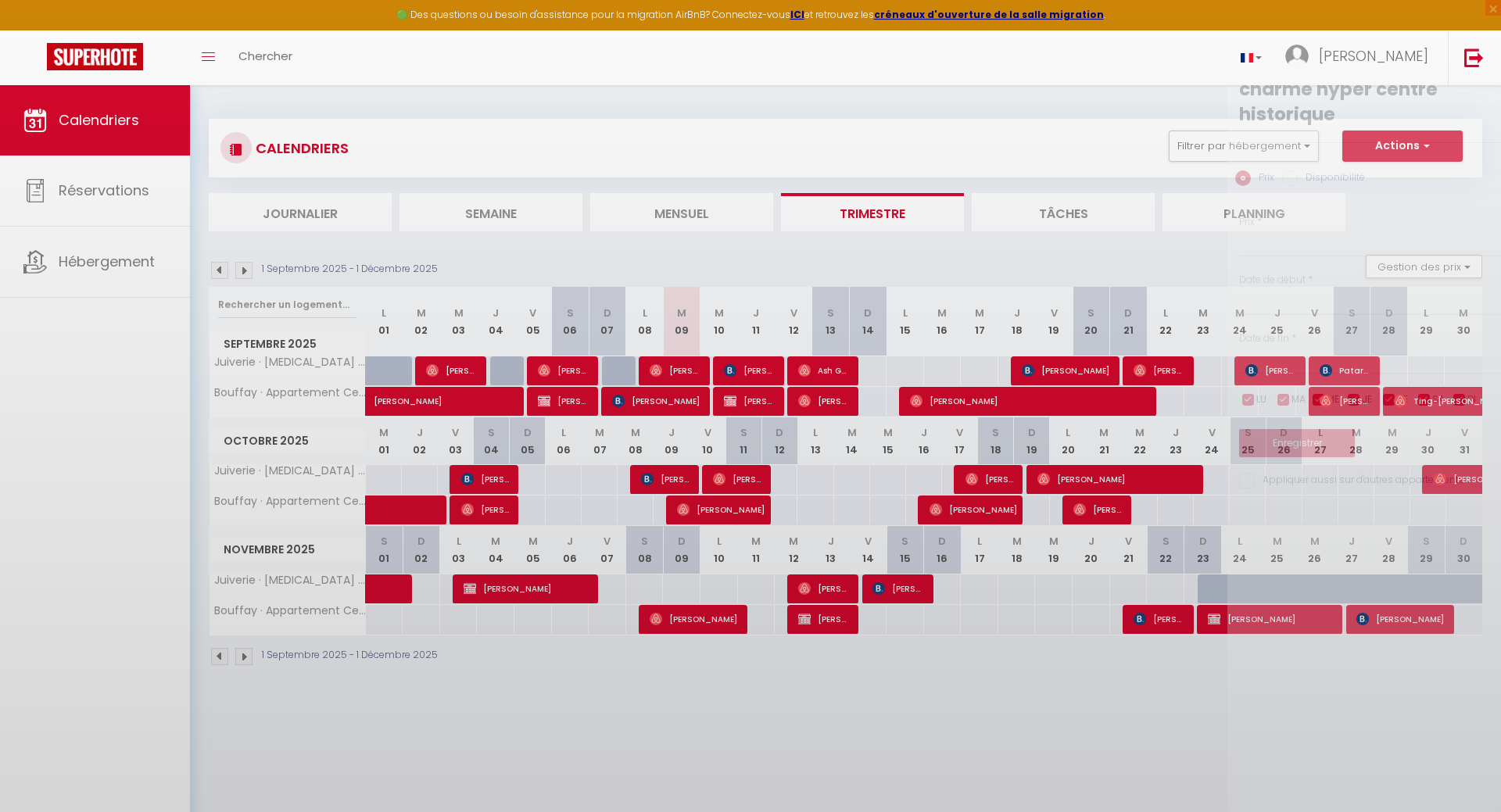
type input "130"
type input "Ven 24 Octobre 2025"
type input "[DATE]"
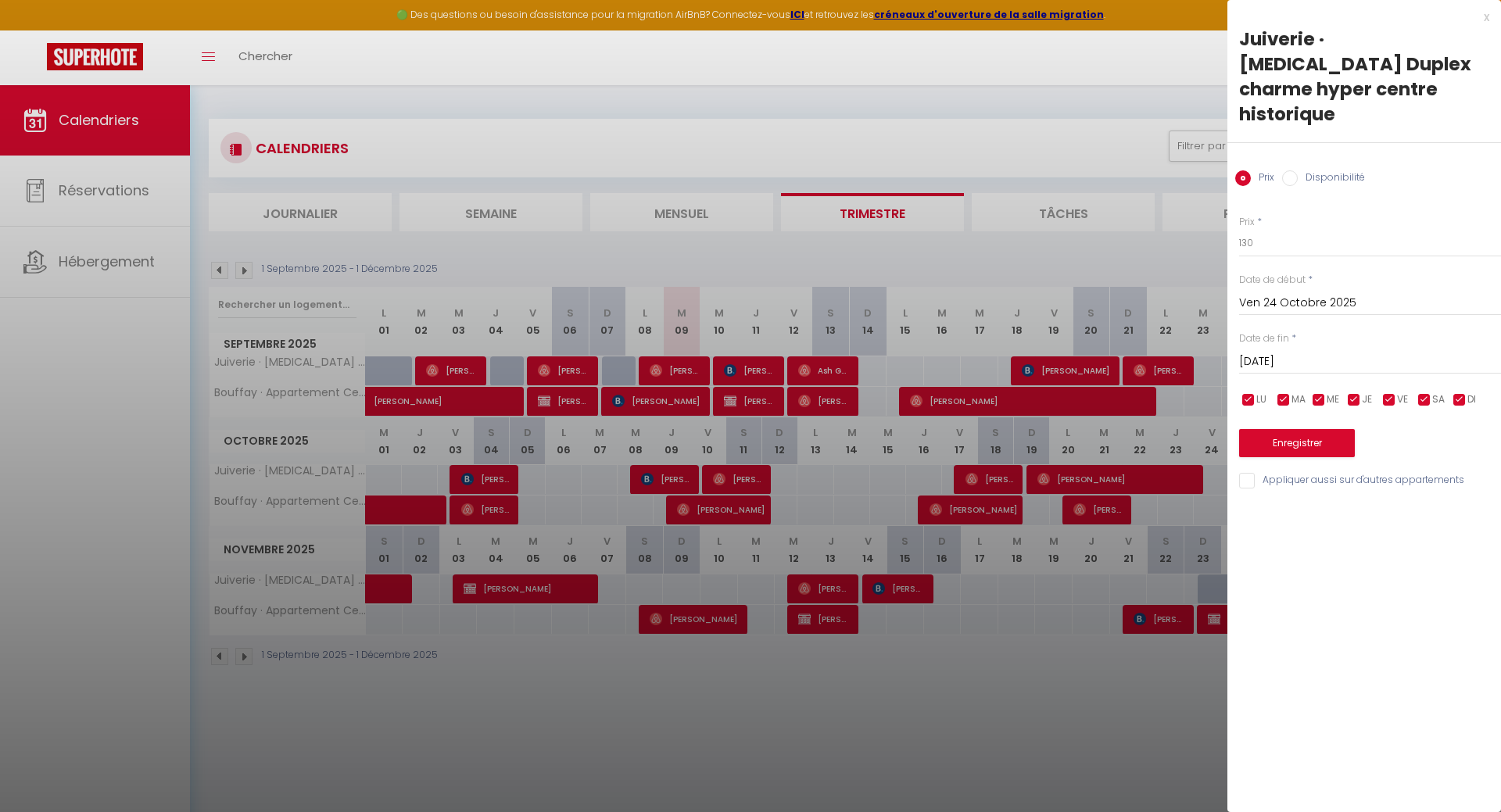
click at [1489, 19] on div "x" at bounding box center [1358, 17] width 262 height 18
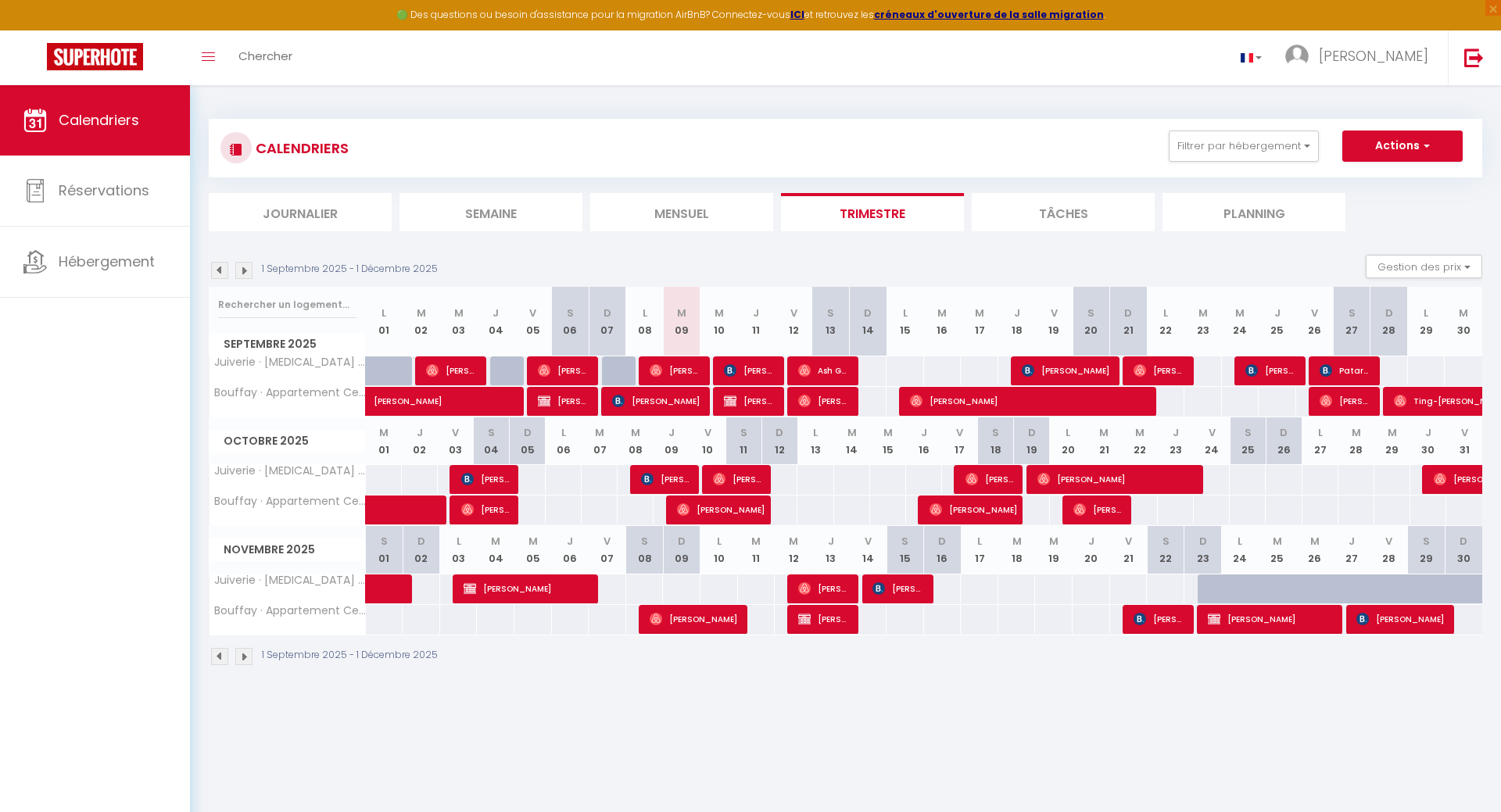
click at [1244, 512] on div "165" at bounding box center [1248, 510] width 37 height 29
type input "165"
type input "[DATE]"
type input "Dim 26 Octobre 2025"
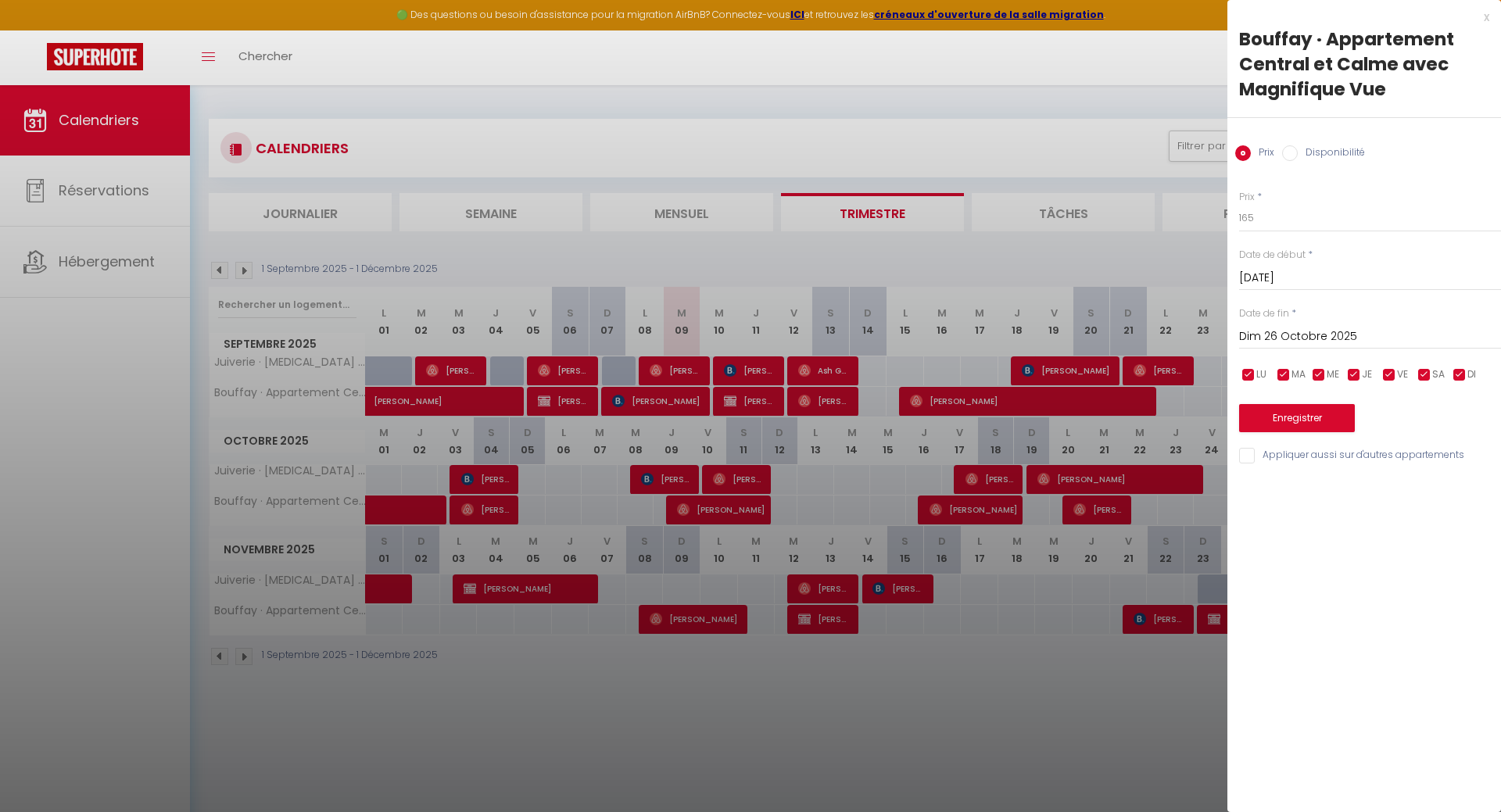
click at [1488, 18] on div "x" at bounding box center [1358, 17] width 262 height 18
